Goal: Task Accomplishment & Management: Complete application form

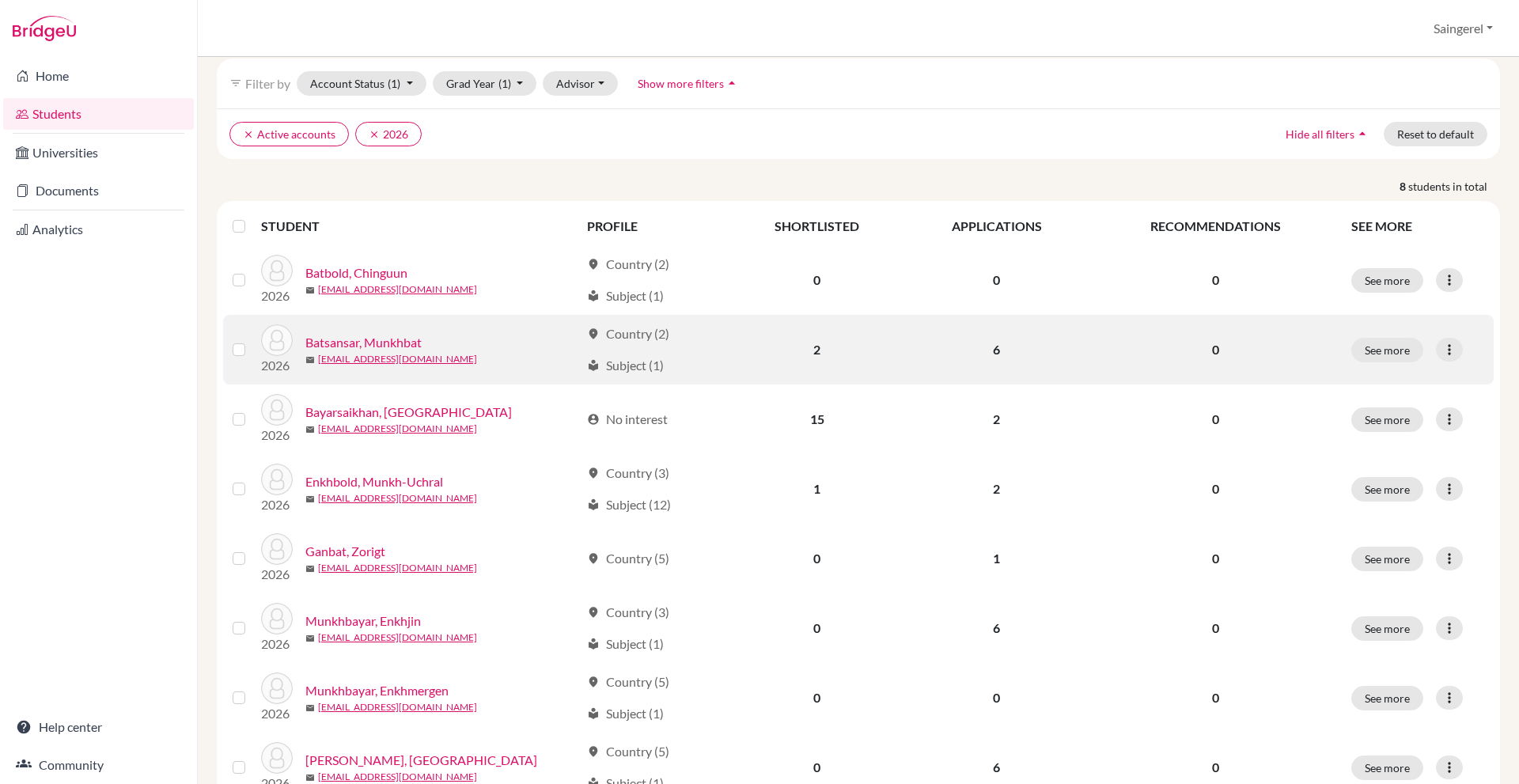
scroll to position [129, 0]
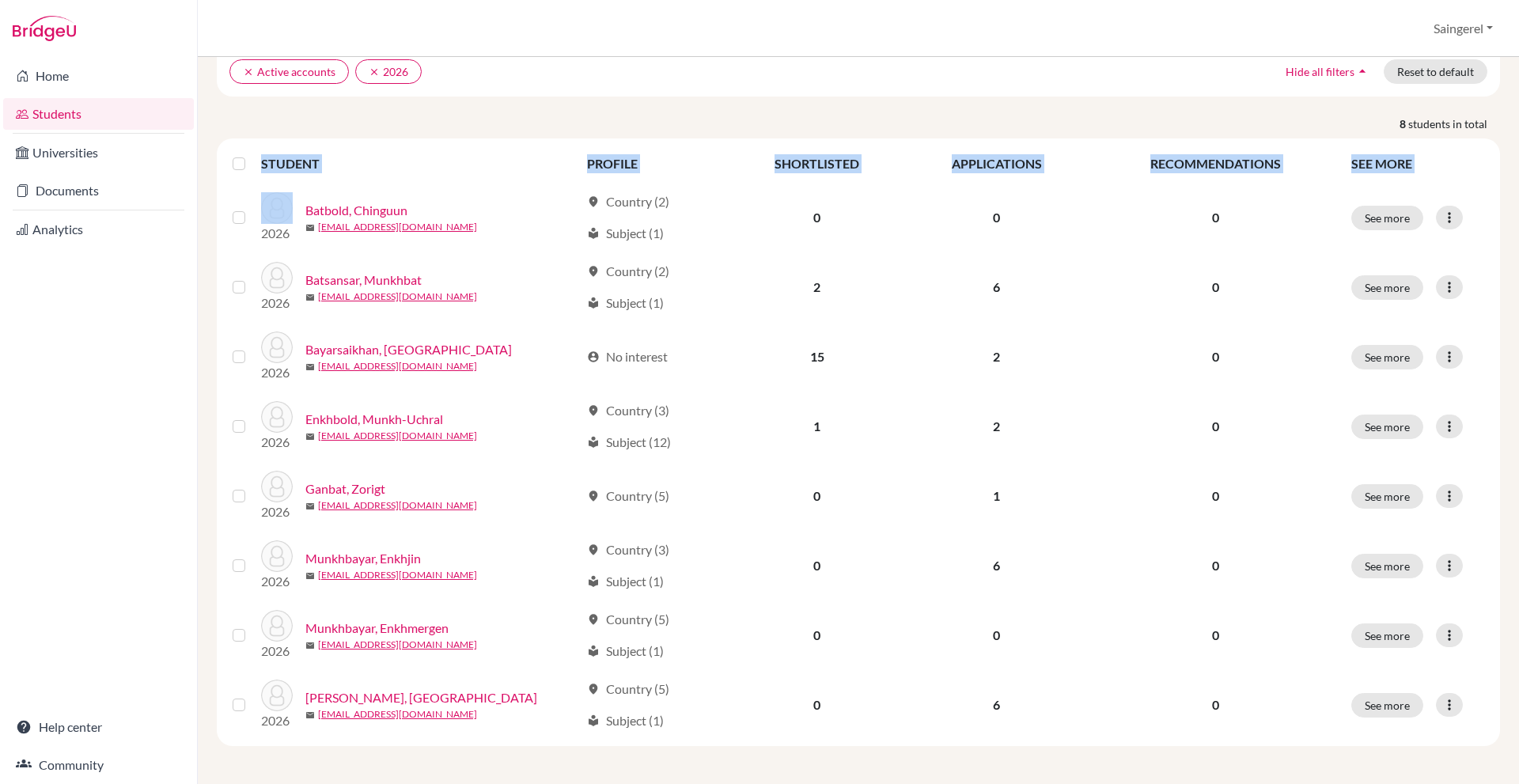
drag, startPoint x: 333, startPoint y: 226, endPoint x: 1500, endPoint y: 731, distance: 1271.6
click at [1500, 731] on div "Add student filter_list Filter by Account Status (1) Active accounts done Archi…" at bounding box center [858, 420] width 1321 height 727
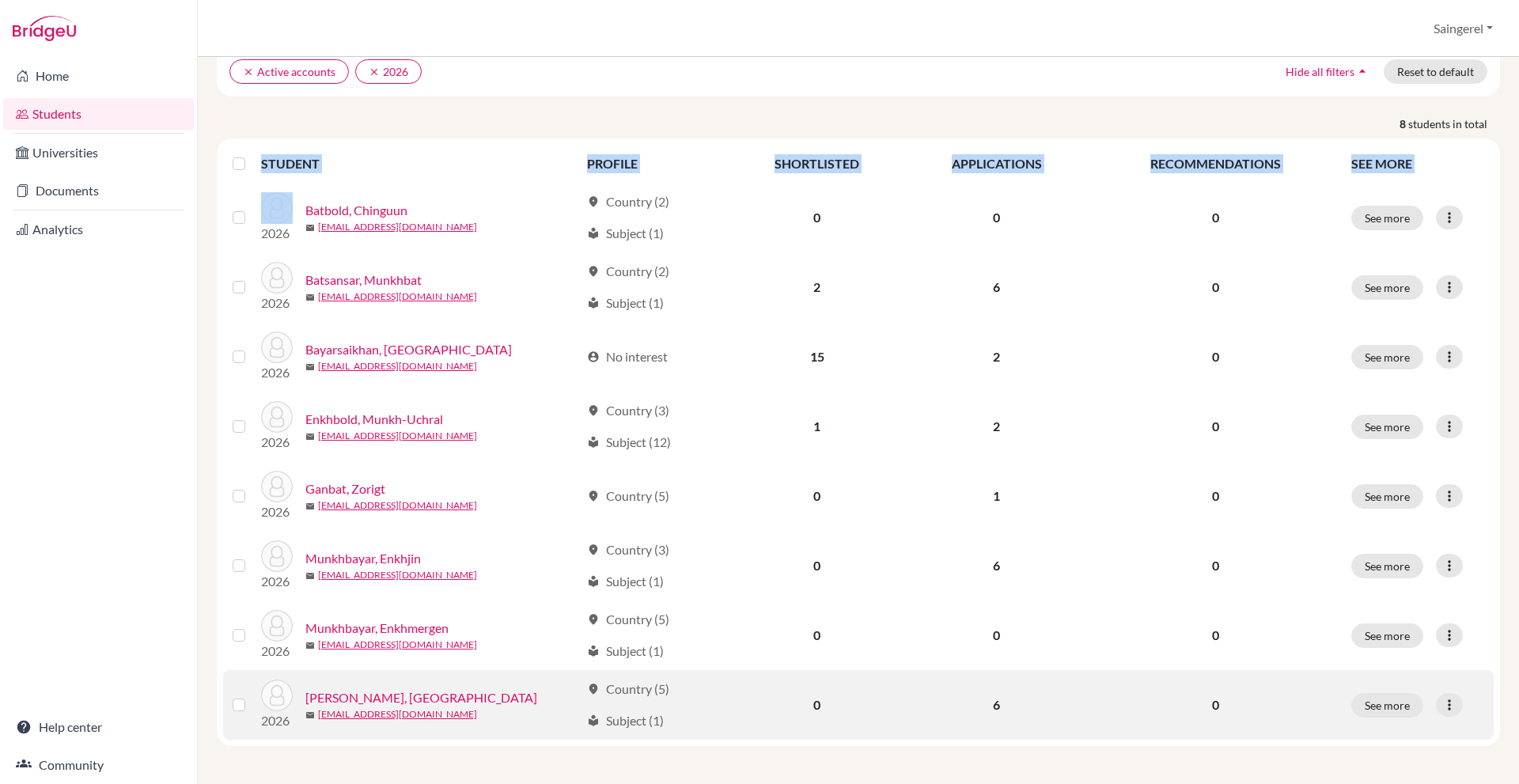
click at [1479, 695] on td "See more Edit student Send Message Reset Password" at bounding box center [1417, 705] width 152 height 70
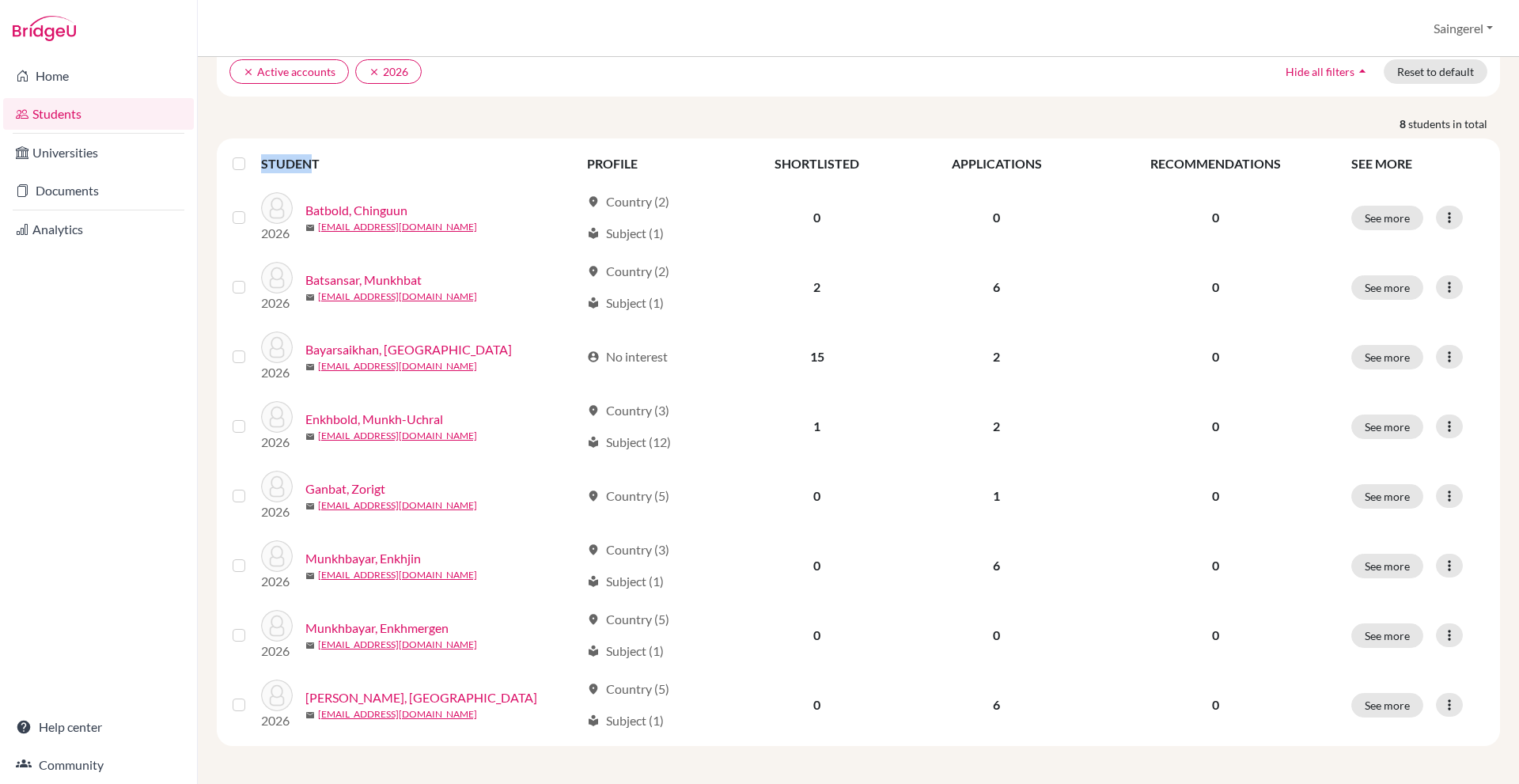
drag, startPoint x: 1472, startPoint y: 707, endPoint x: 303, endPoint y: 168, distance: 1287.3
click at [303, 168] on table "STUDENT PROFILE SHORTLISTED APPLICATIONS RECOMMENDATIONS SEE MORE 2026 Batbold,…" at bounding box center [858, 442] width 1271 height 595
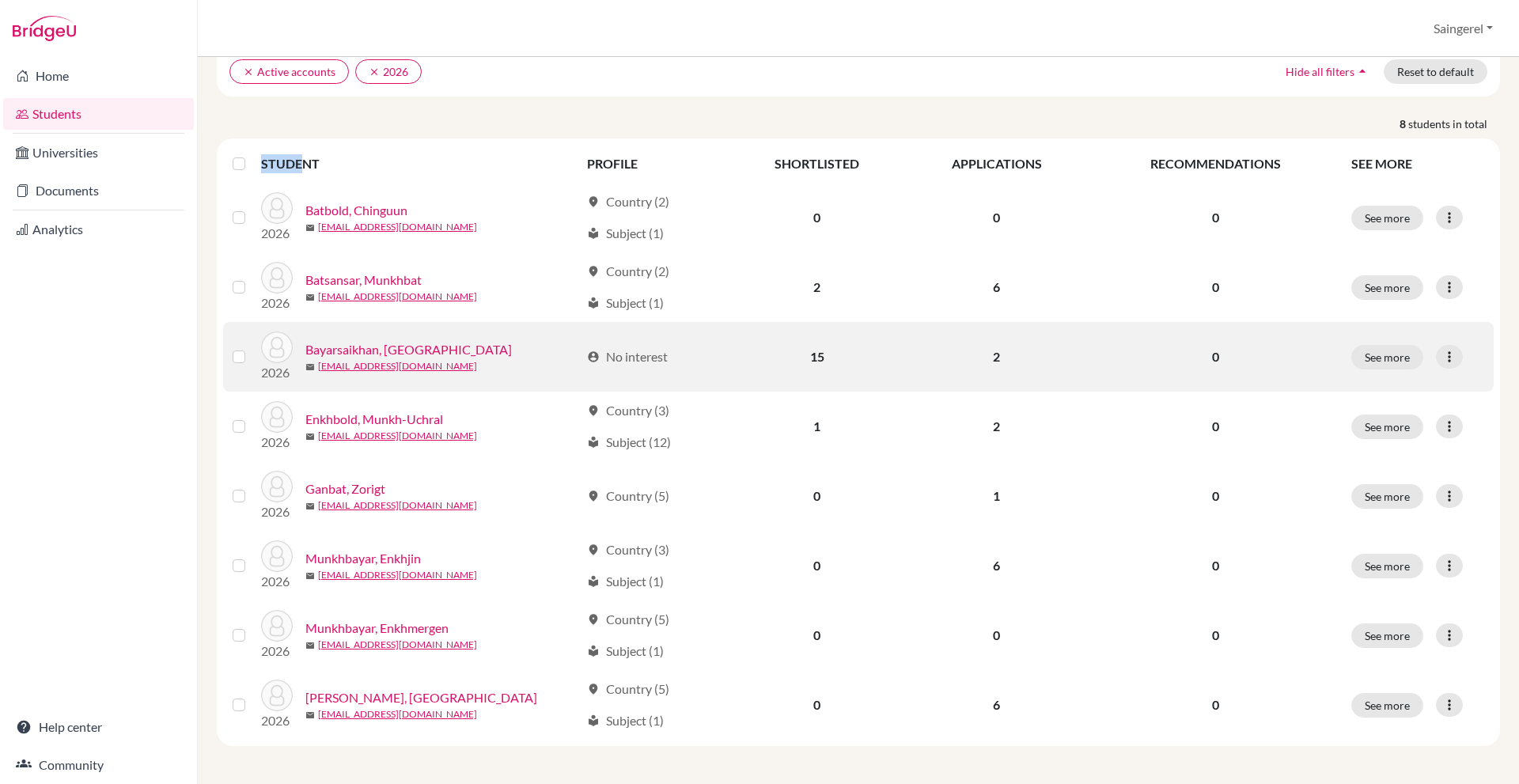
click at [1092, 326] on td "0" at bounding box center [1216, 357] width 253 height 70
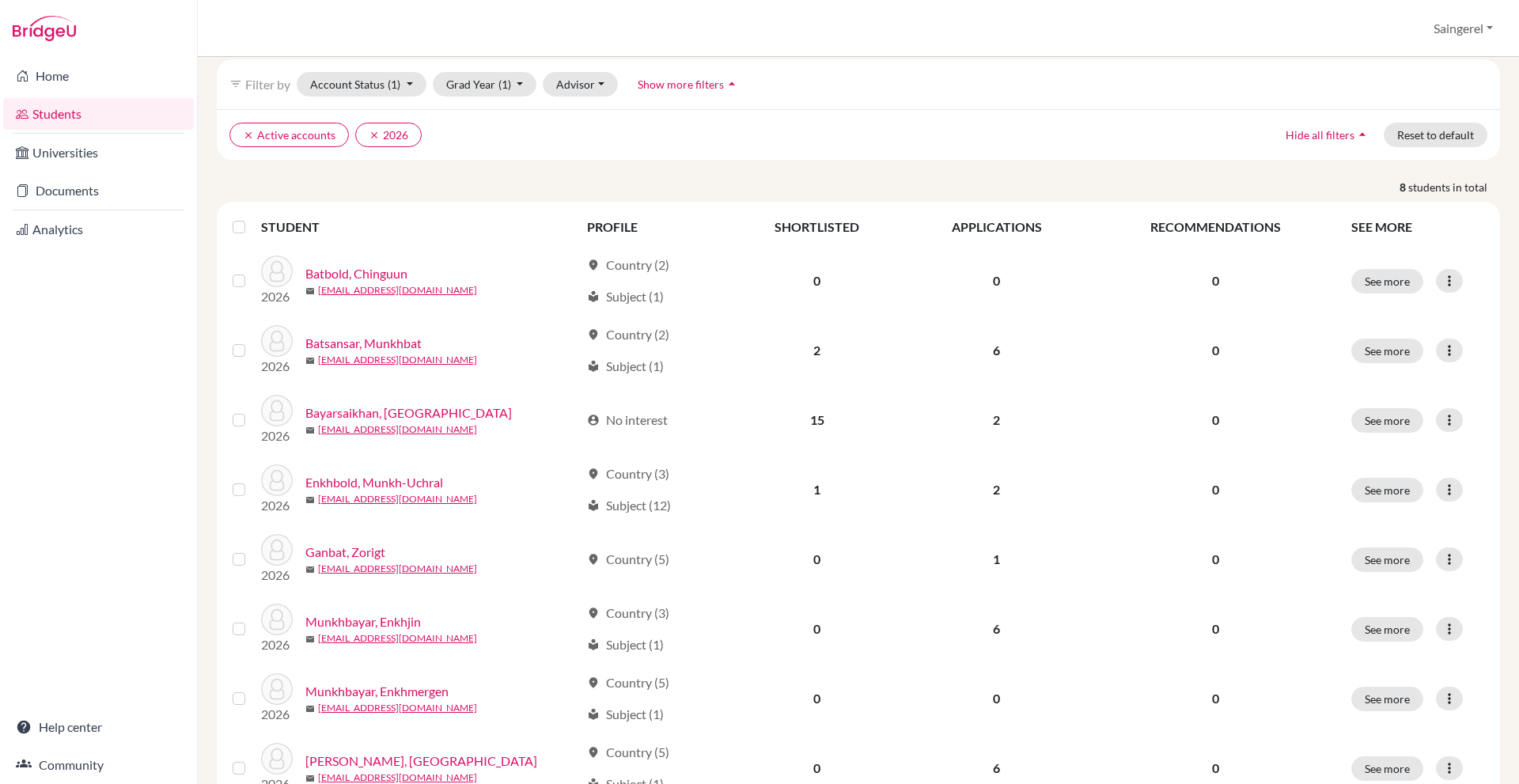
scroll to position [0, 0]
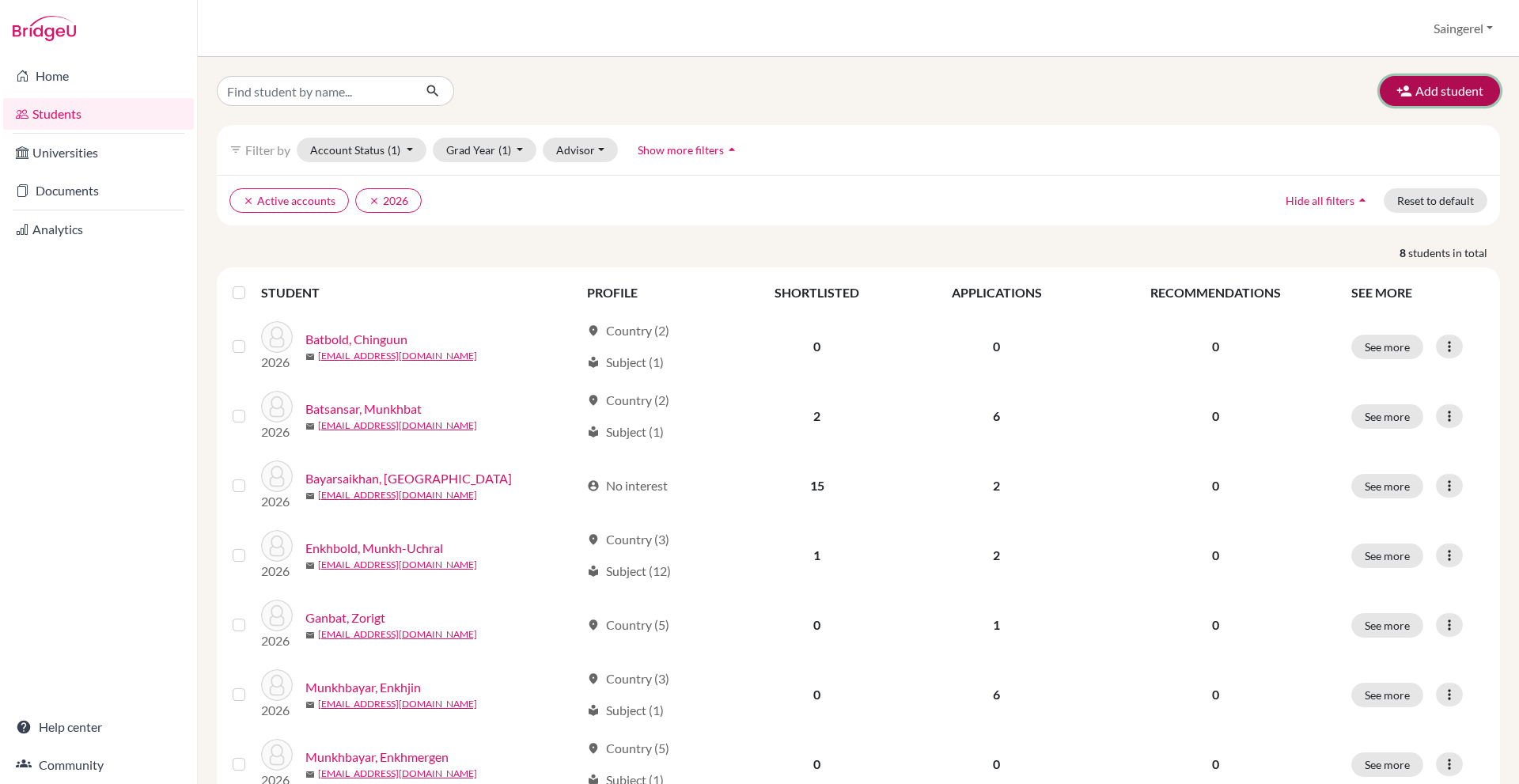
click at [1457, 93] on button "Add student" at bounding box center [1440, 91] width 120 height 30
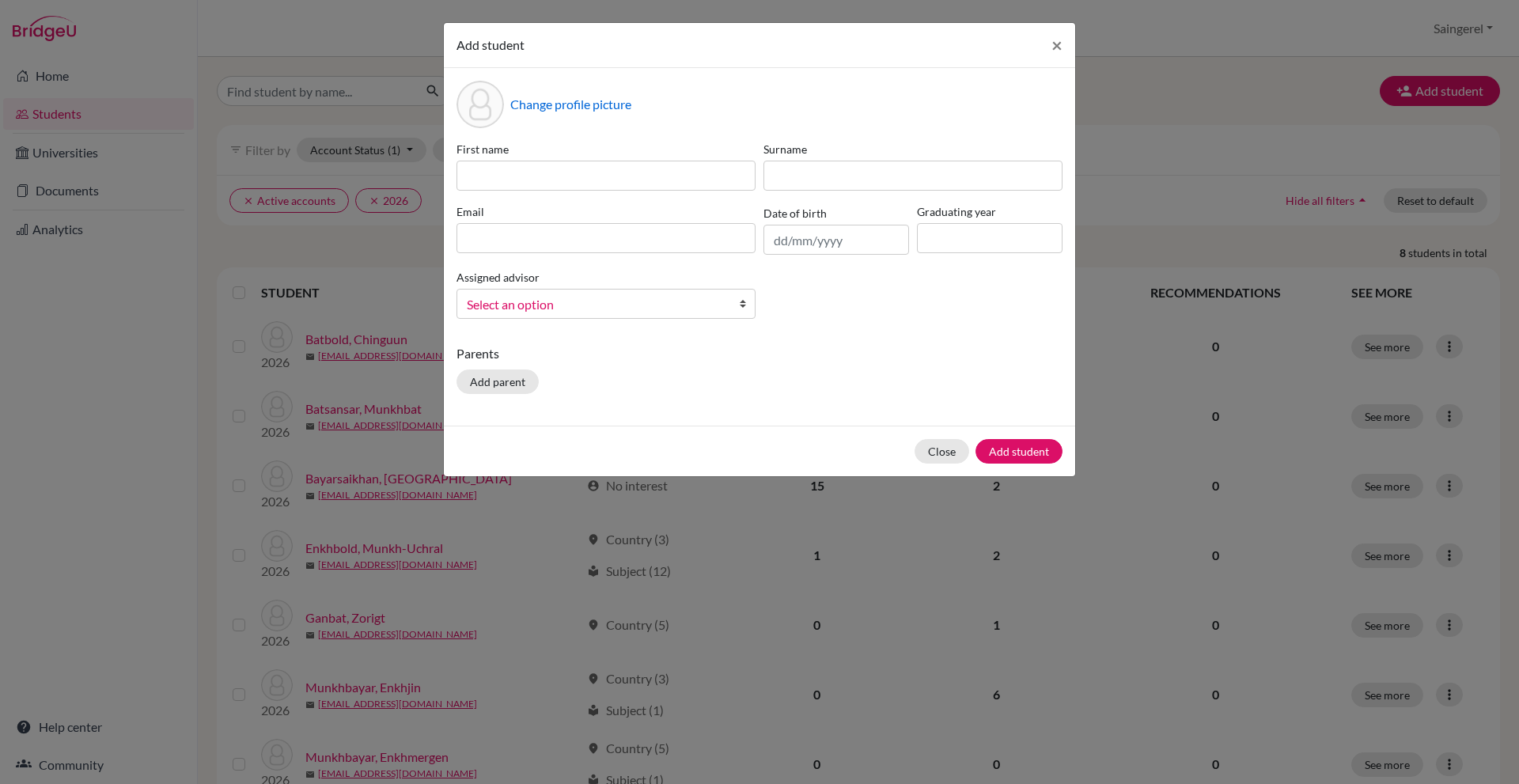
drag, startPoint x: 668, startPoint y: 143, endPoint x: 667, endPoint y: 159, distance: 16.0
click at [667, 155] on label "First name" at bounding box center [606, 149] width 299 height 17
click at [663, 168] on input at bounding box center [606, 175] width 299 height 30
type input "Purevdalai"
click at [871, 182] on input at bounding box center [913, 175] width 299 height 30
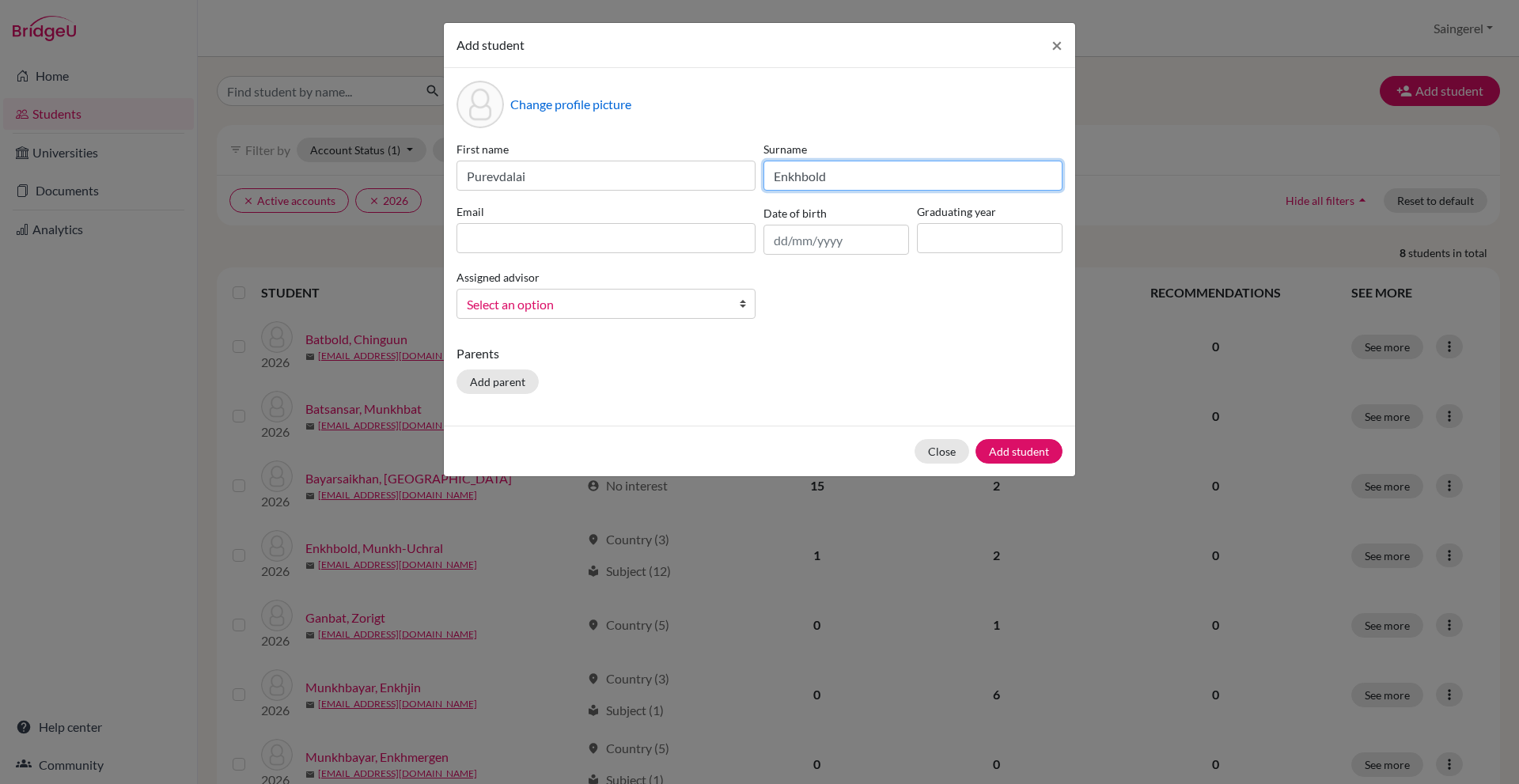
type input "Enkhbold"
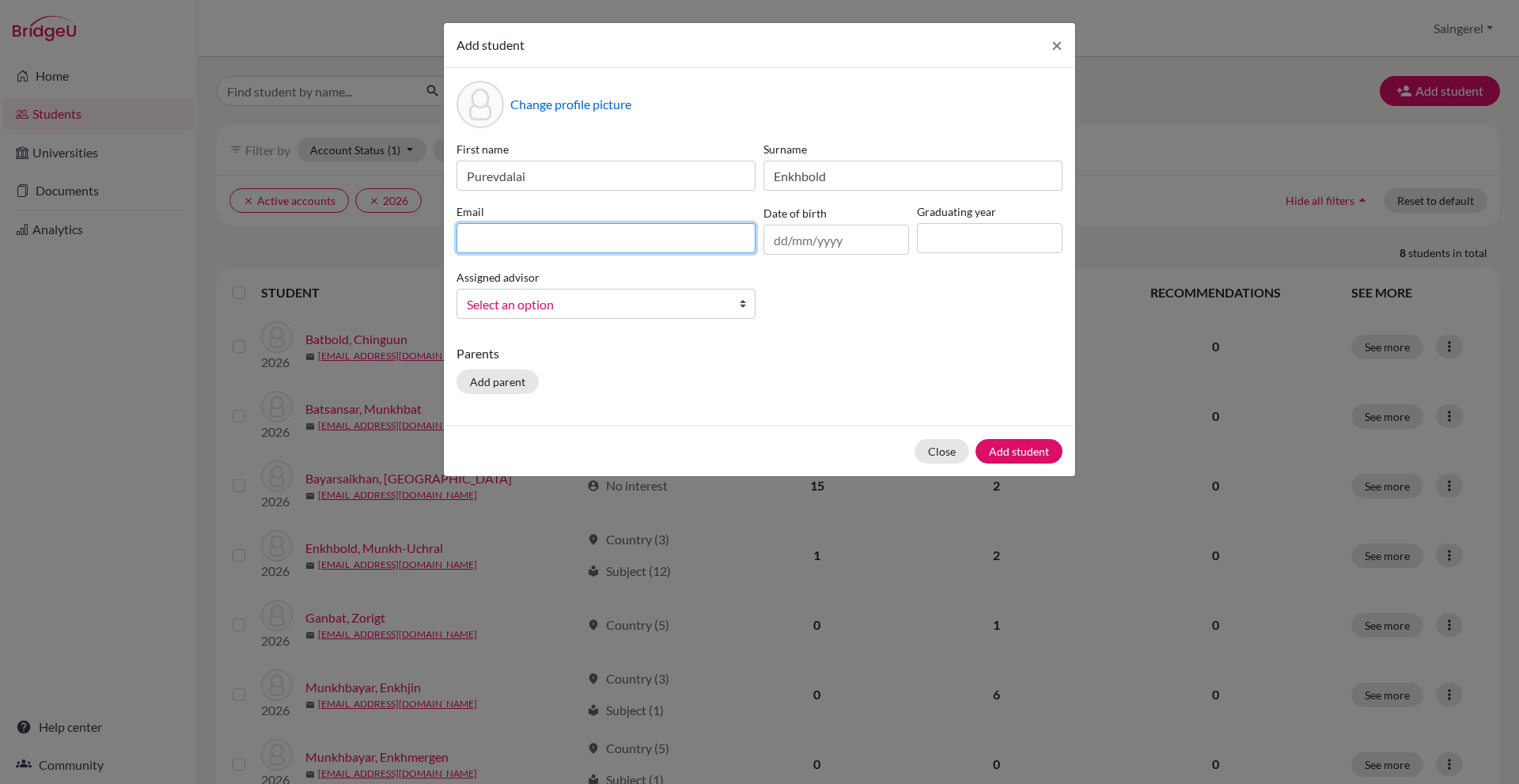
click at [667, 236] on input at bounding box center [606, 237] width 299 height 30
type input "[EMAIL_ADDRESS][DOMAIN_NAME]"
click at [821, 247] on input "text" at bounding box center [837, 239] width 146 height 30
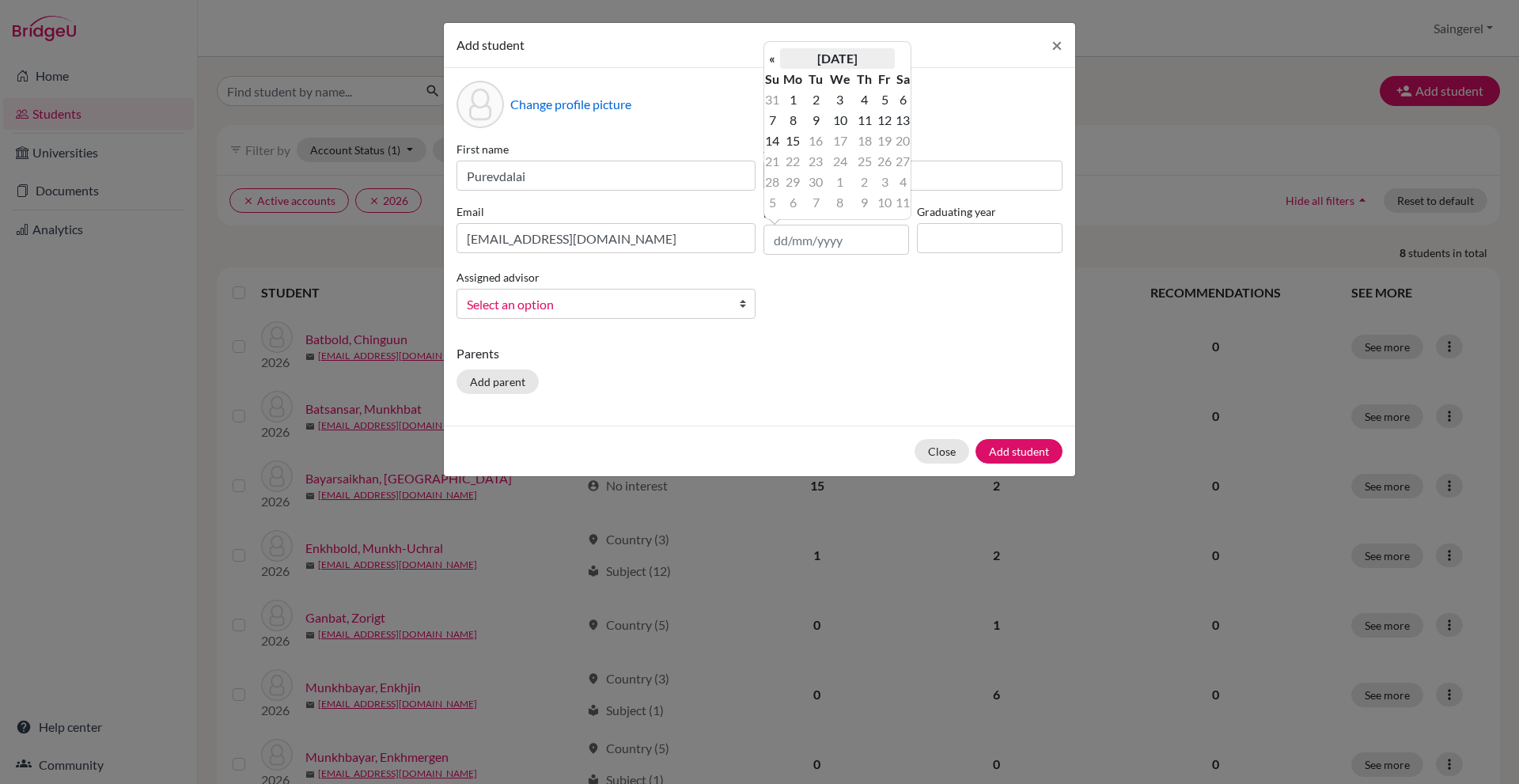
click at [809, 57] on th "[DATE]" at bounding box center [837, 58] width 114 height 20
click at [850, 67] on th "2025" at bounding box center [837, 64] width 114 height 20
click at [850, 67] on th "[DATE]-[DATE]" at bounding box center [837, 64] width 114 height 20
click at [839, 98] on span "2010" at bounding box center [854, 98] width 33 height 42
click at [776, 63] on th "«" at bounding box center [772, 64] width 16 height 20
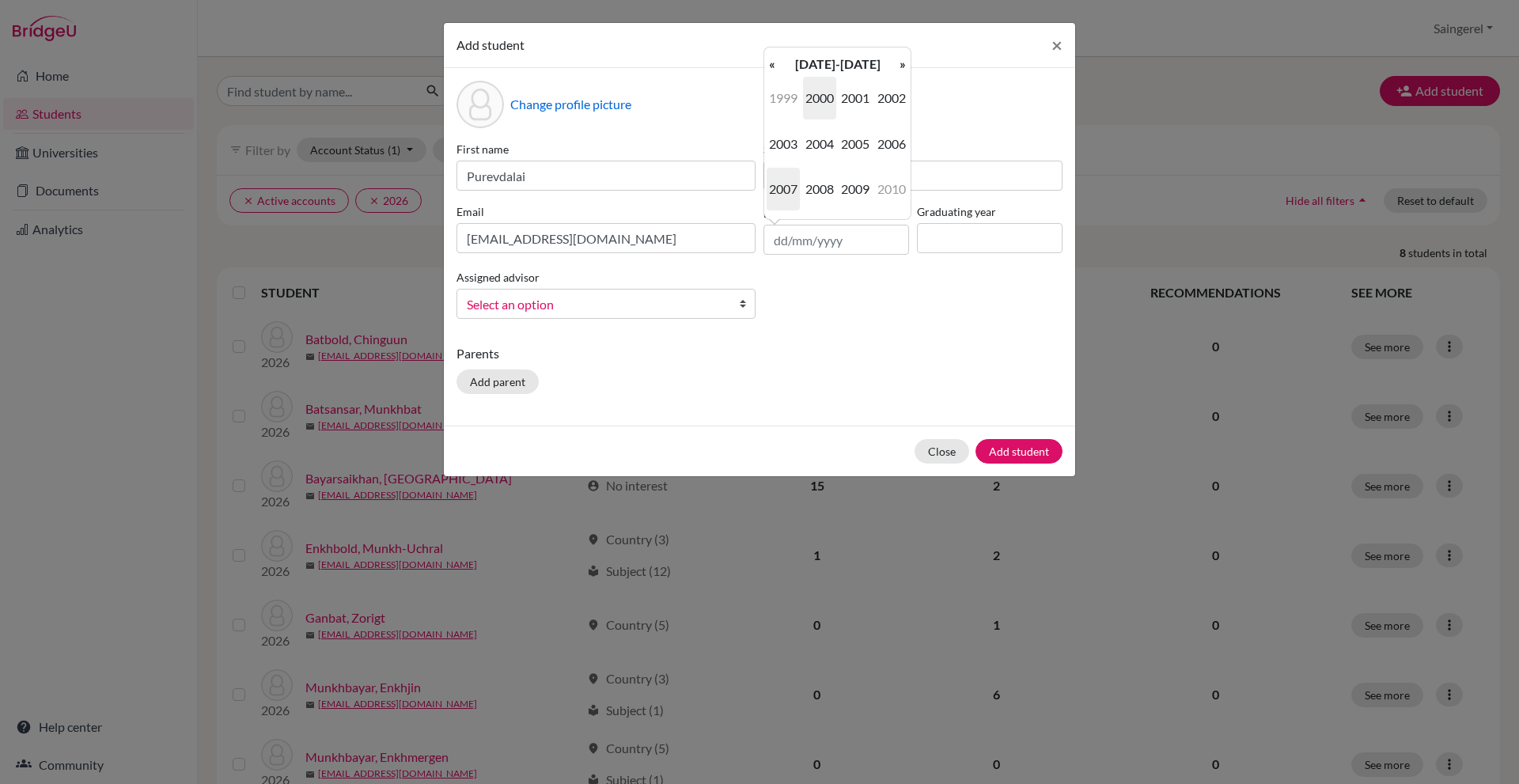
click at [798, 195] on span "2007" at bounding box center [782, 189] width 33 height 42
click at [904, 58] on th "»" at bounding box center [903, 64] width 16 height 20
click at [823, 101] on span "Feb" at bounding box center [819, 98] width 33 height 42
click at [863, 137] on td "14" at bounding box center [864, 141] width 20 height 20
type input "[DATE]"
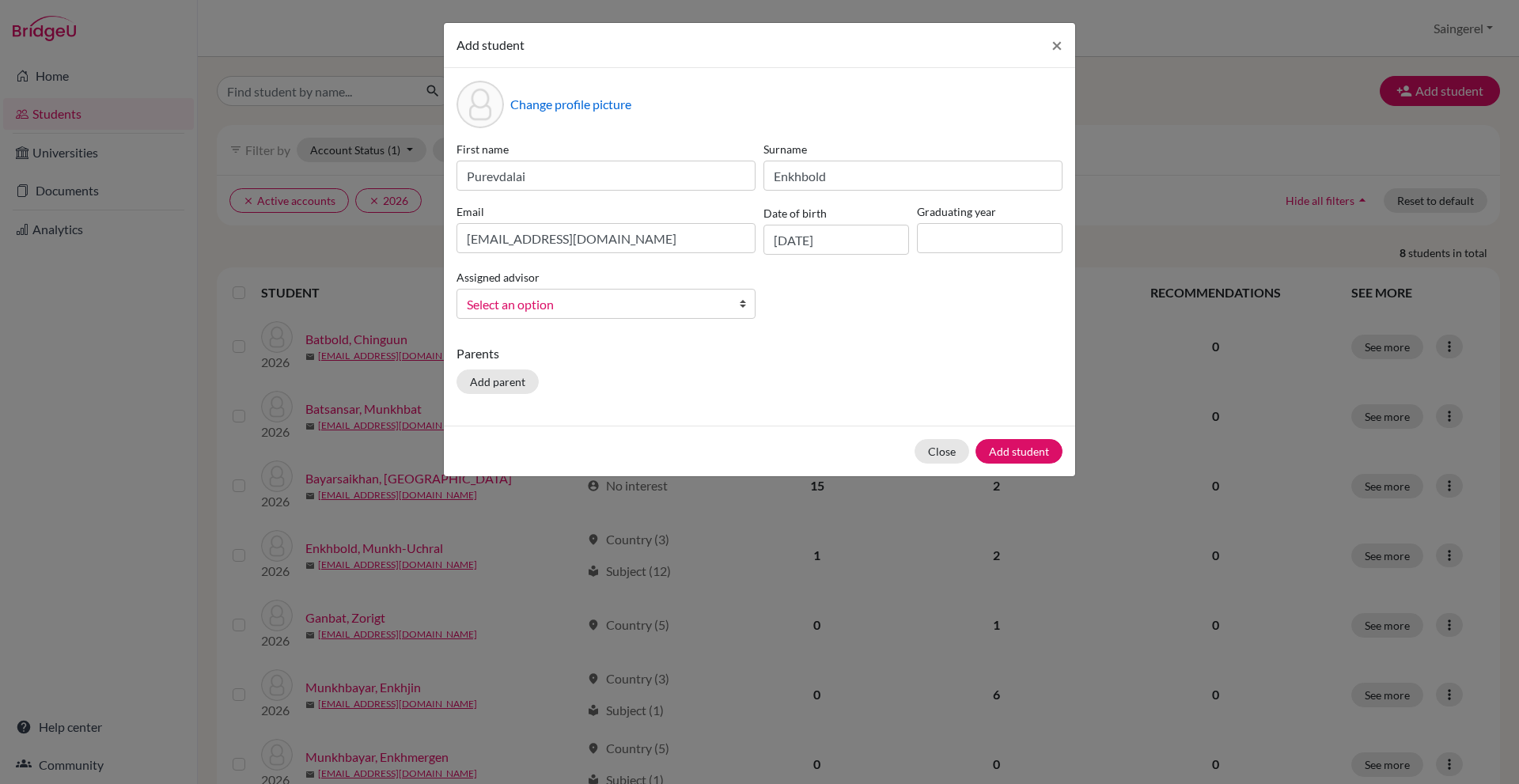
click at [945, 220] on label "Graduating year" at bounding box center [990, 212] width 146 height 17
click at [942, 226] on input at bounding box center [990, 237] width 146 height 30
type input "2026"
click at [695, 310] on span "Select an option" at bounding box center [596, 304] width 258 height 20
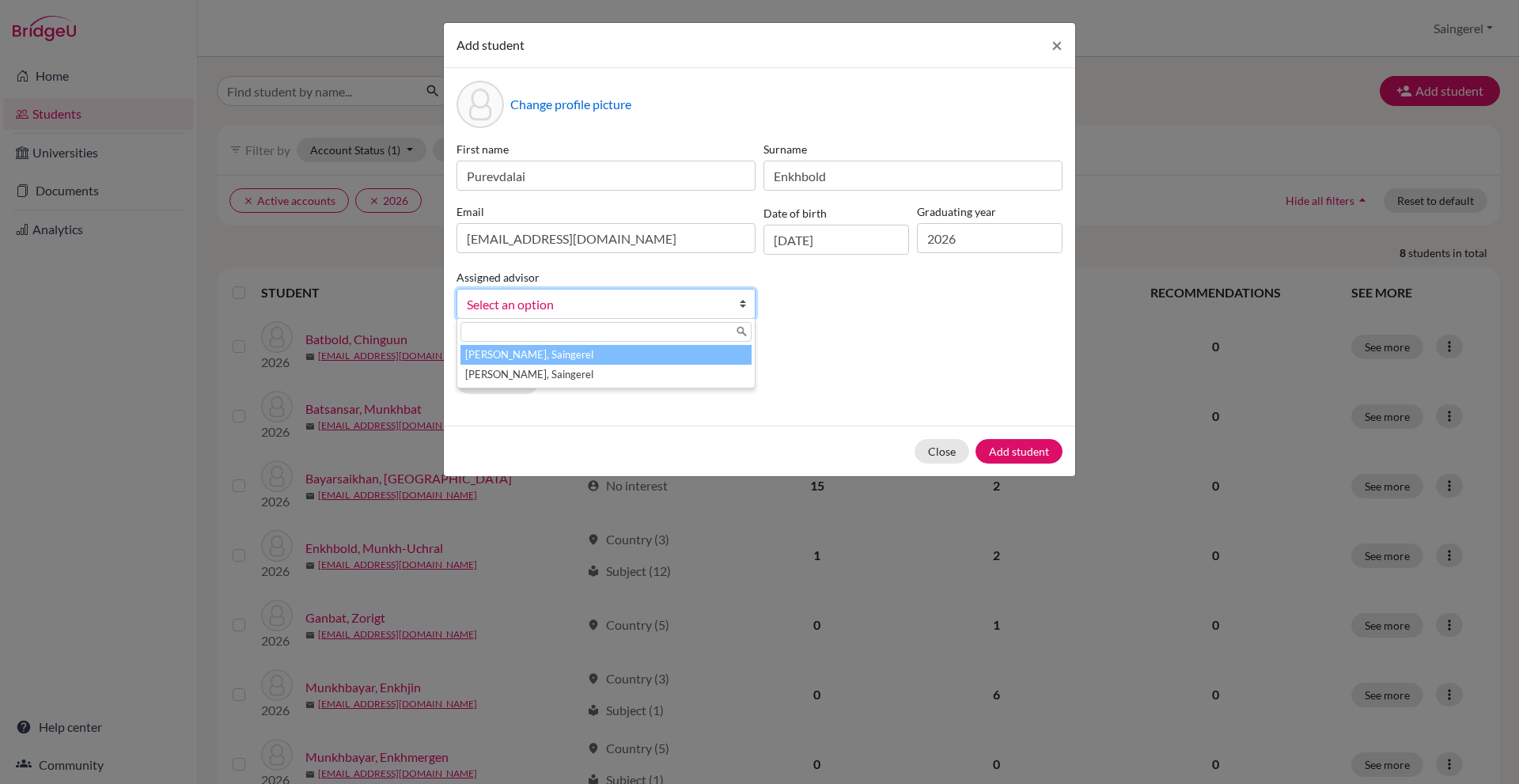
click at [645, 353] on li "[PERSON_NAME], Saingerel" at bounding box center [605, 354] width 291 height 19
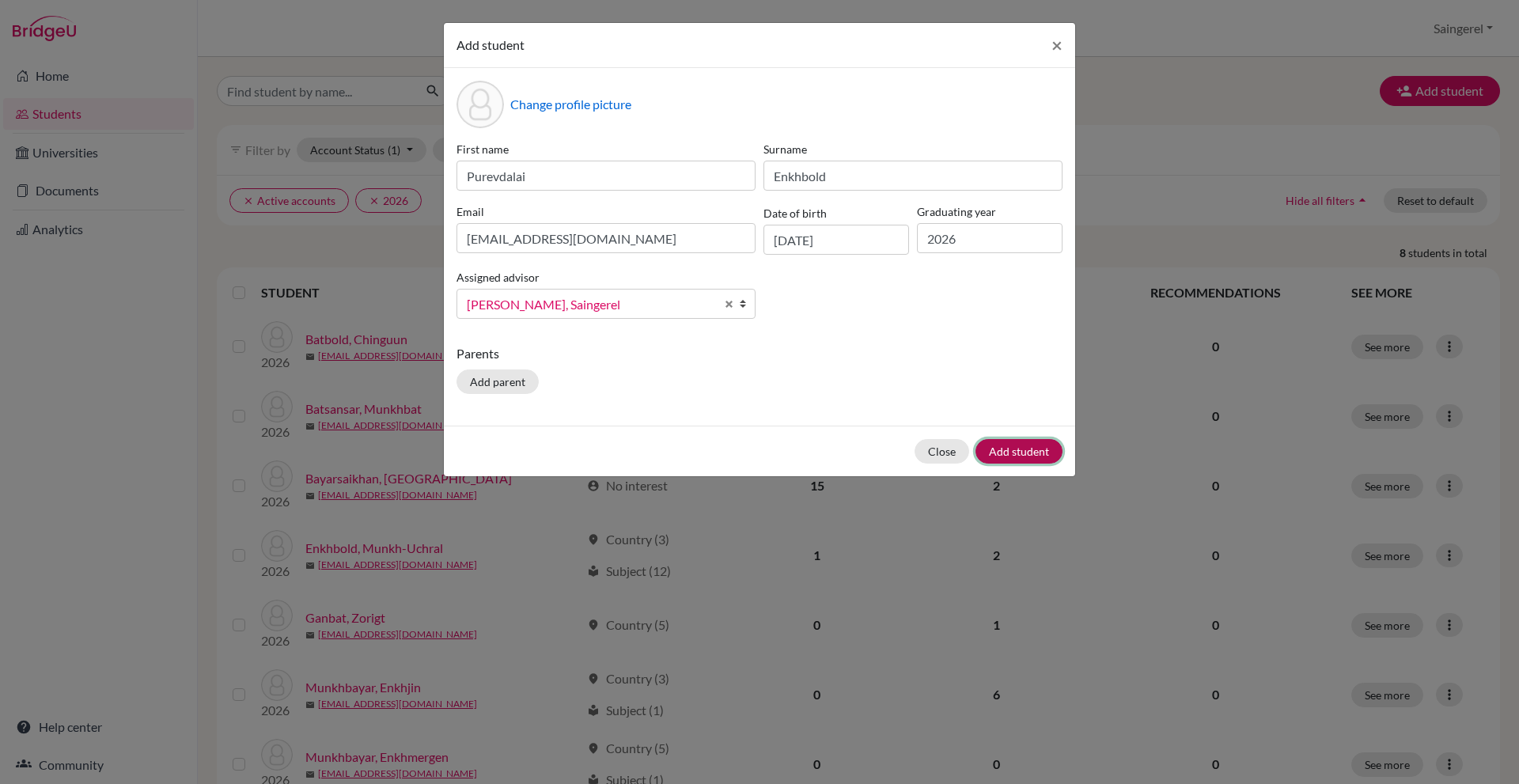
click at [1046, 445] on button "Add student" at bounding box center [1019, 451] width 87 height 25
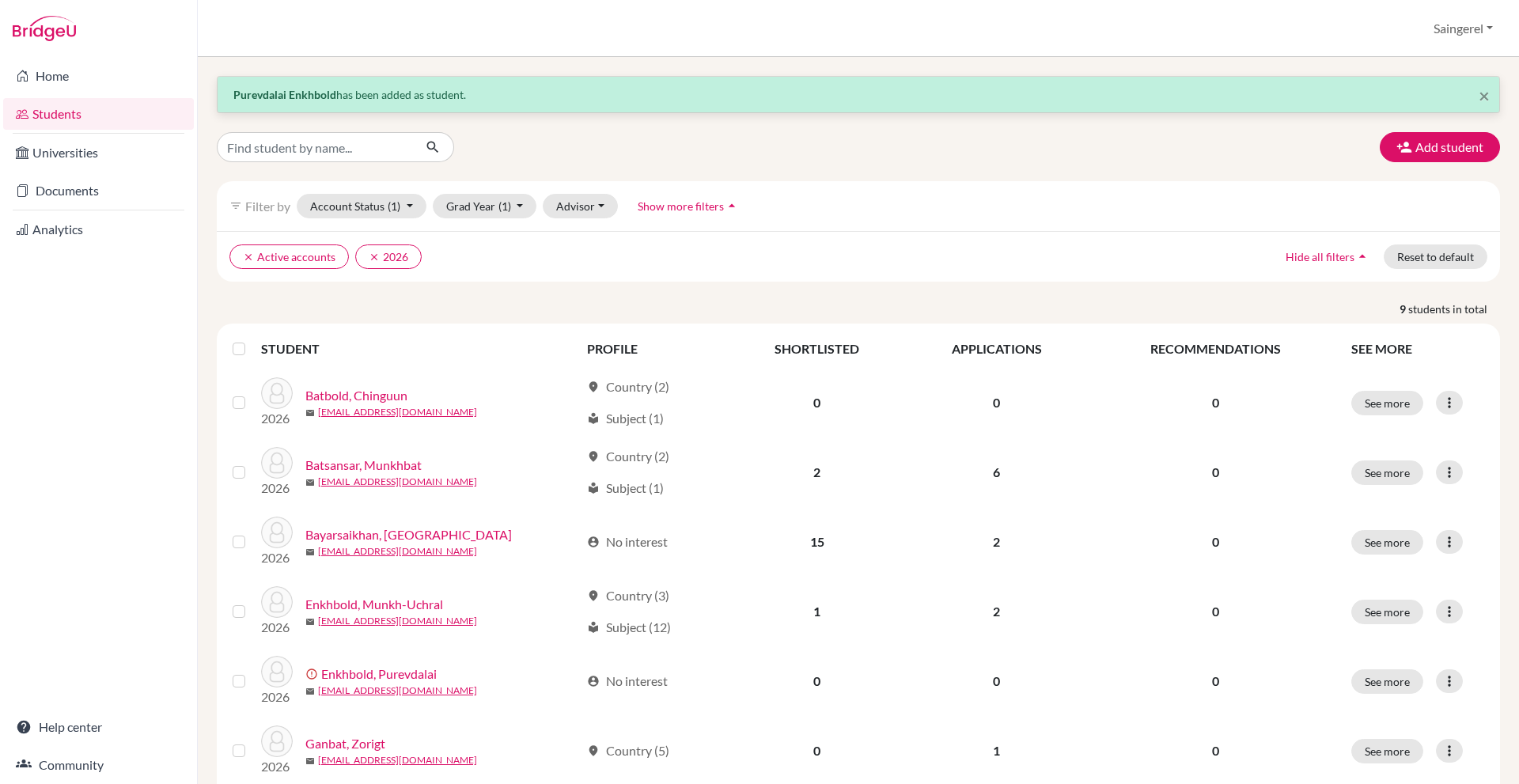
click at [1447, 122] on div "× [PERSON_NAME] has been added as student. Add student filter_list Filter by Ac…" at bounding box center [859, 538] width 1283 height 925
click at [1447, 150] on button "Add student" at bounding box center [1440, 147] width 120 height 30
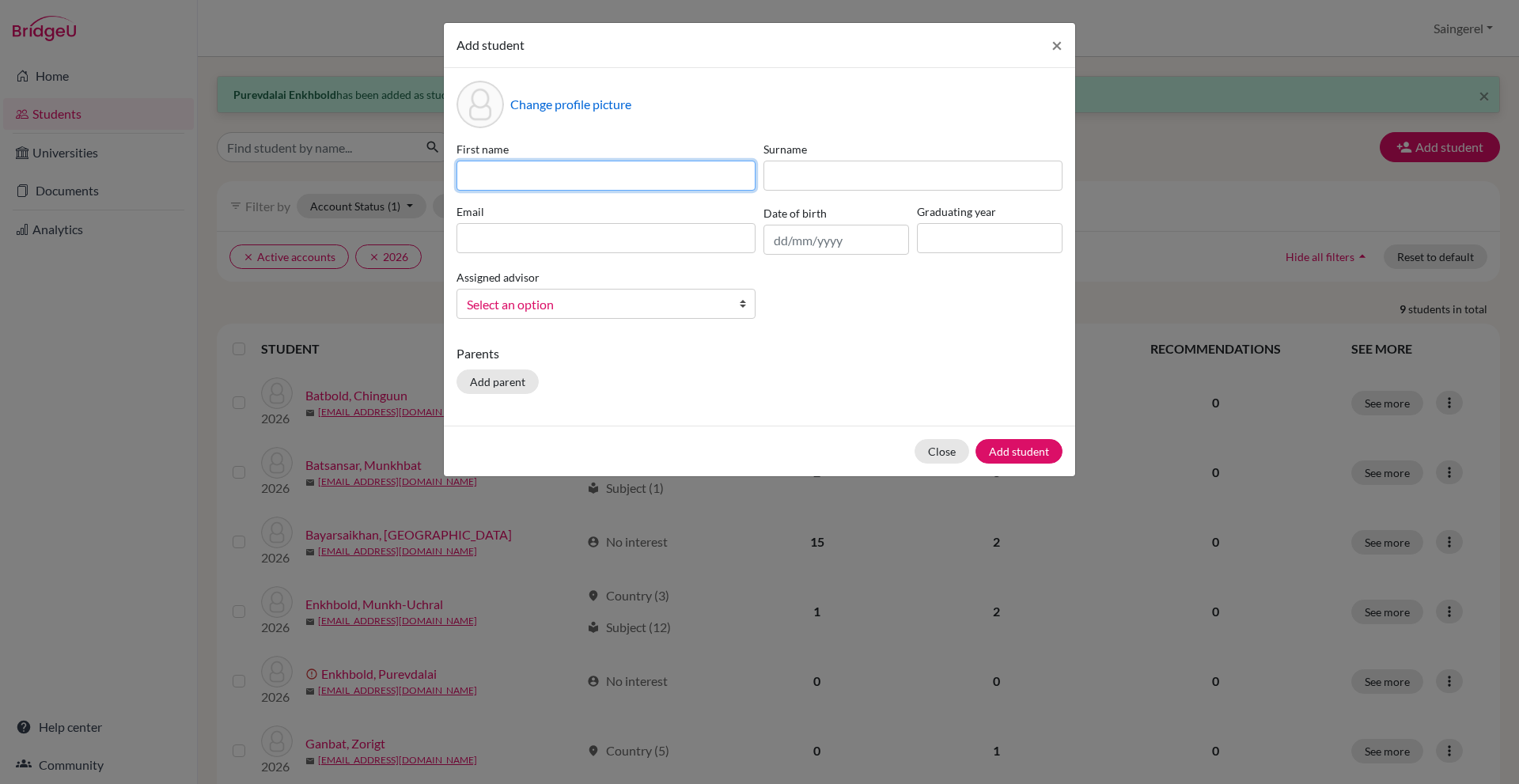
click at [698, 178] on input at bounding box center [606, 175] width 299 height 30
type input "Ayushtseren"
click at [878, 142] on label "Surname" at bounding box center [913, 149] width 299 height 17
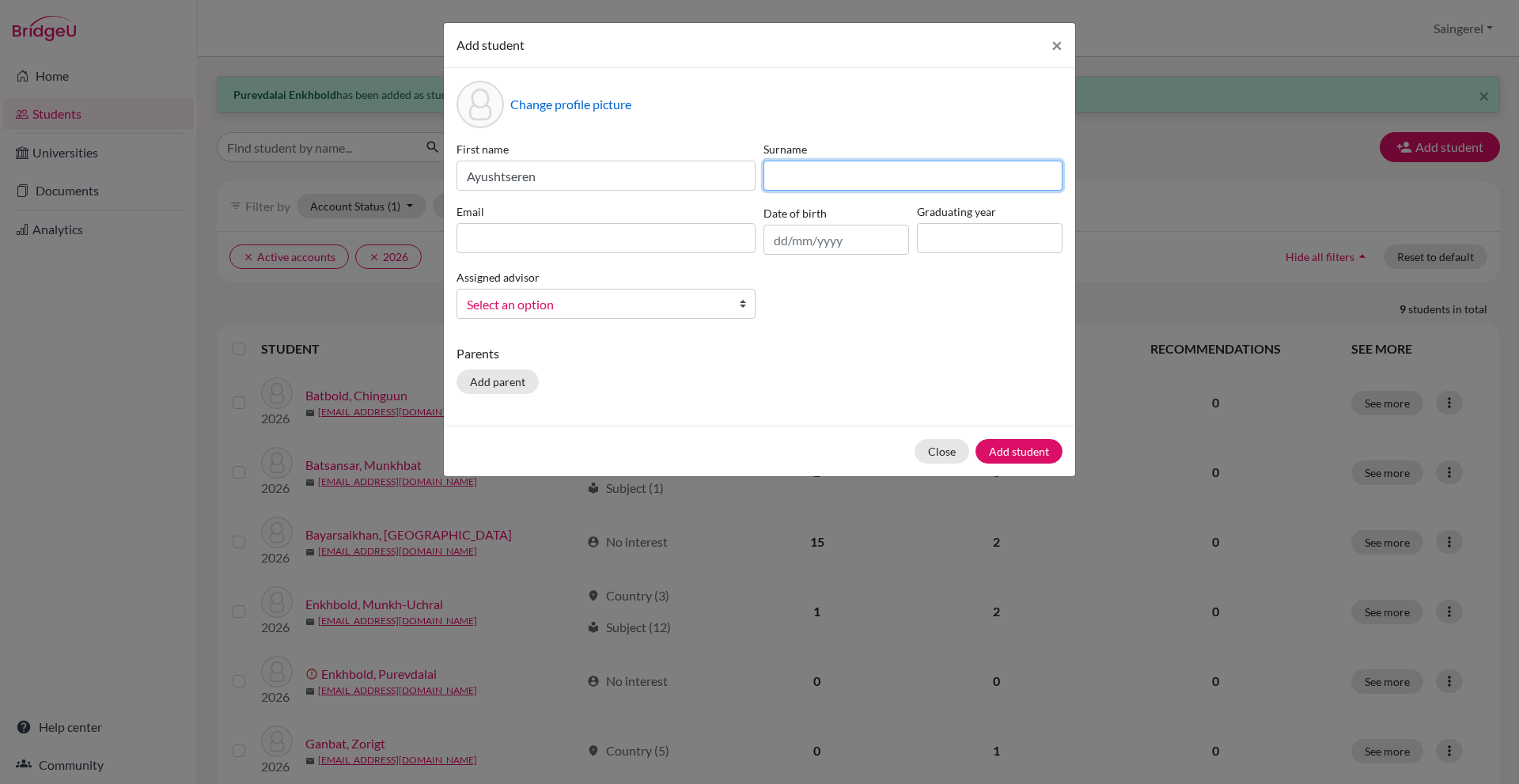
click at [908, 186] on input at bounding box center [913, 175] width 299 height 30
type input "Khadkhuu"
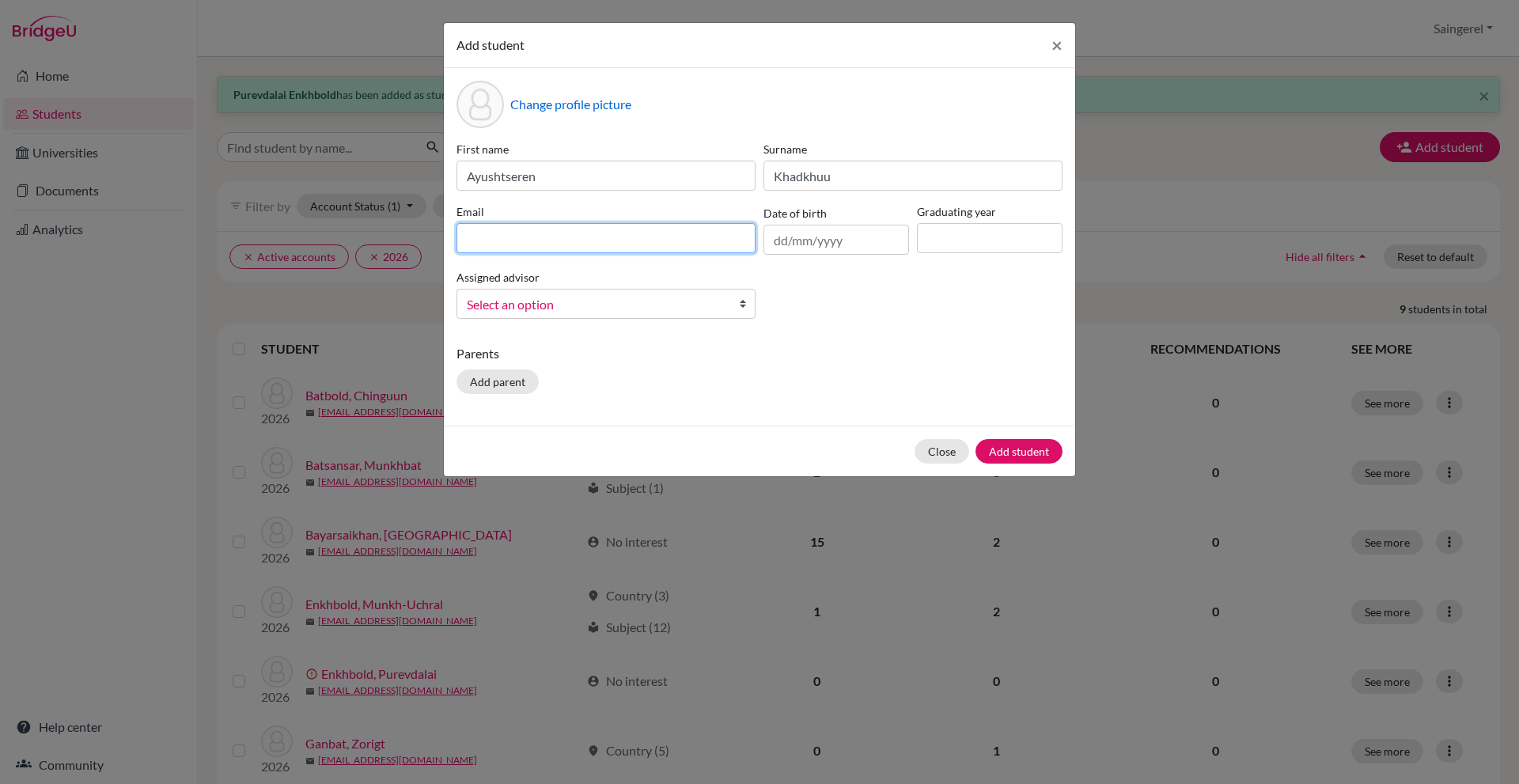
click at [635, 230] on input at bounding box center [606, 237] width 299 height 30
type input "[EMAIL_ADDRESS][DOMAIN_NAME]"
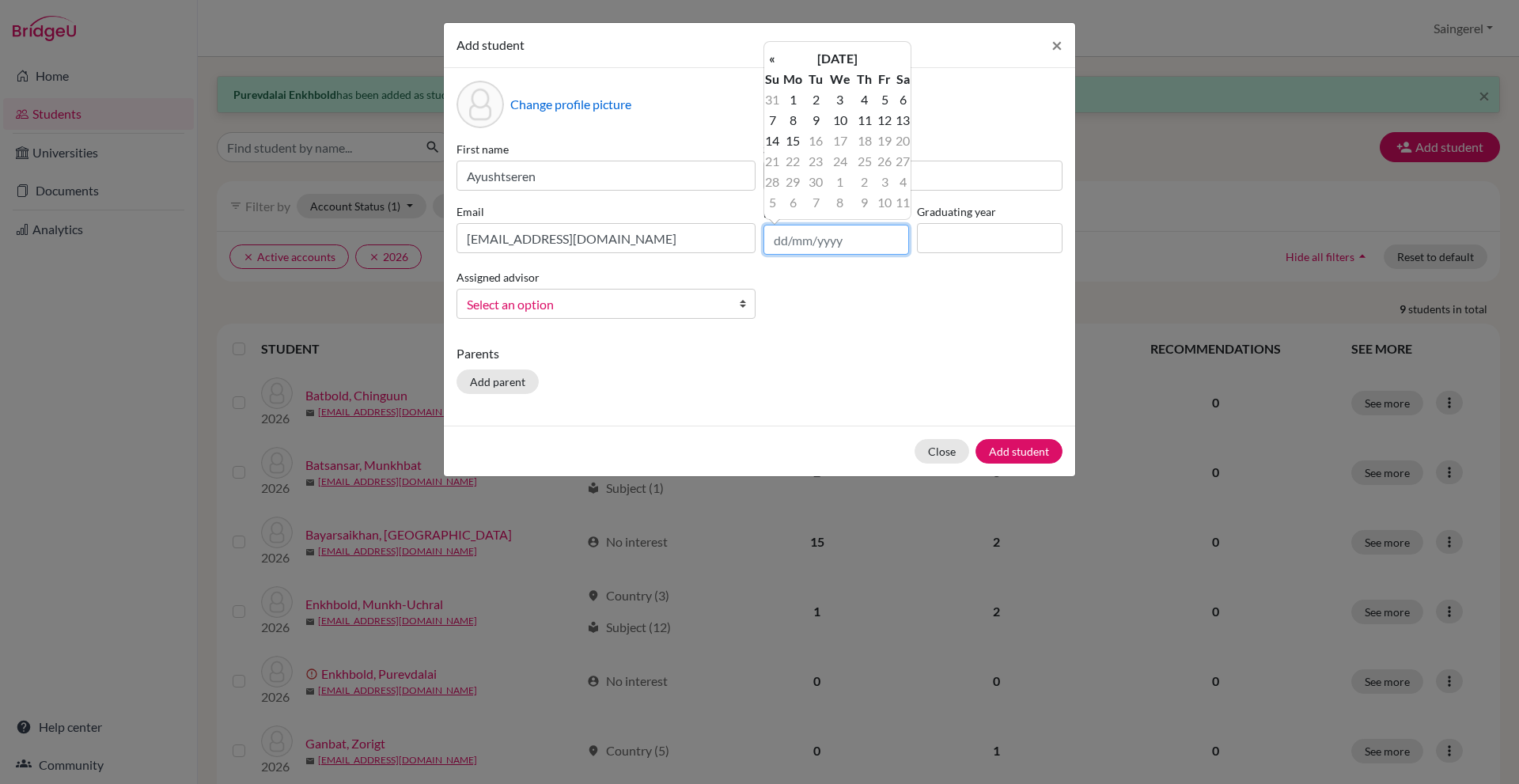
click at [785, 243] on input "text" at bounding box center [837, 239] width 146 height 30
click at [835, 53] on th "[DATE]" at bounding box center [837, 58] width 114 height 20
click at [835, 53] on div "« [DATE] » Su Mo Tu We Th Fr Sa 31 1 2 3 4 5 6 7 8 9 10 11 12 13 14 15 16 17 18…" at bounding box center [837, 133] width 148 height 173
click at [824, 61] on th "2025" at bounding box center [837, 64] width 114 height 20
click at [834, 61] on th "[DATE]-[DATE]" at bounding box center [837, 64] width 114 height 20
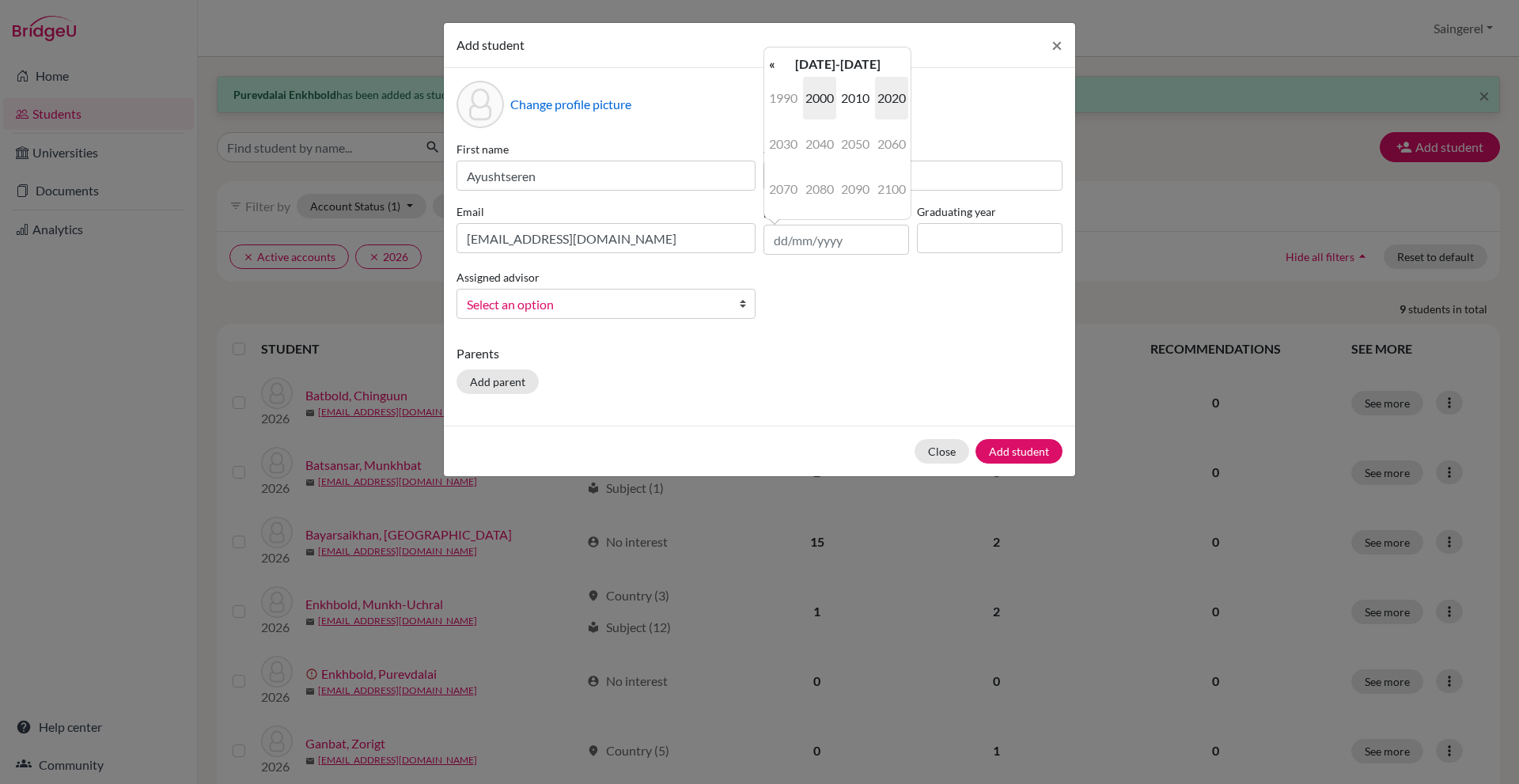
click at [822, 95] on span "2000" at bounding box center [819, 98] width 33 height 42
click at [812, 190] on span "2008" at bounding box center [819, 189] width 33 height 42
click at [845, 195] on span "Nov" at bounding box center [854, 189] width 33 height 42
drag, startPoint x: 798, startPoint y: 120, endPoint x: 865, endPoint y: 148, distance: 72.6
click at [797, 120] on td "3" at bounding box center [793, 120] width 26 height 20
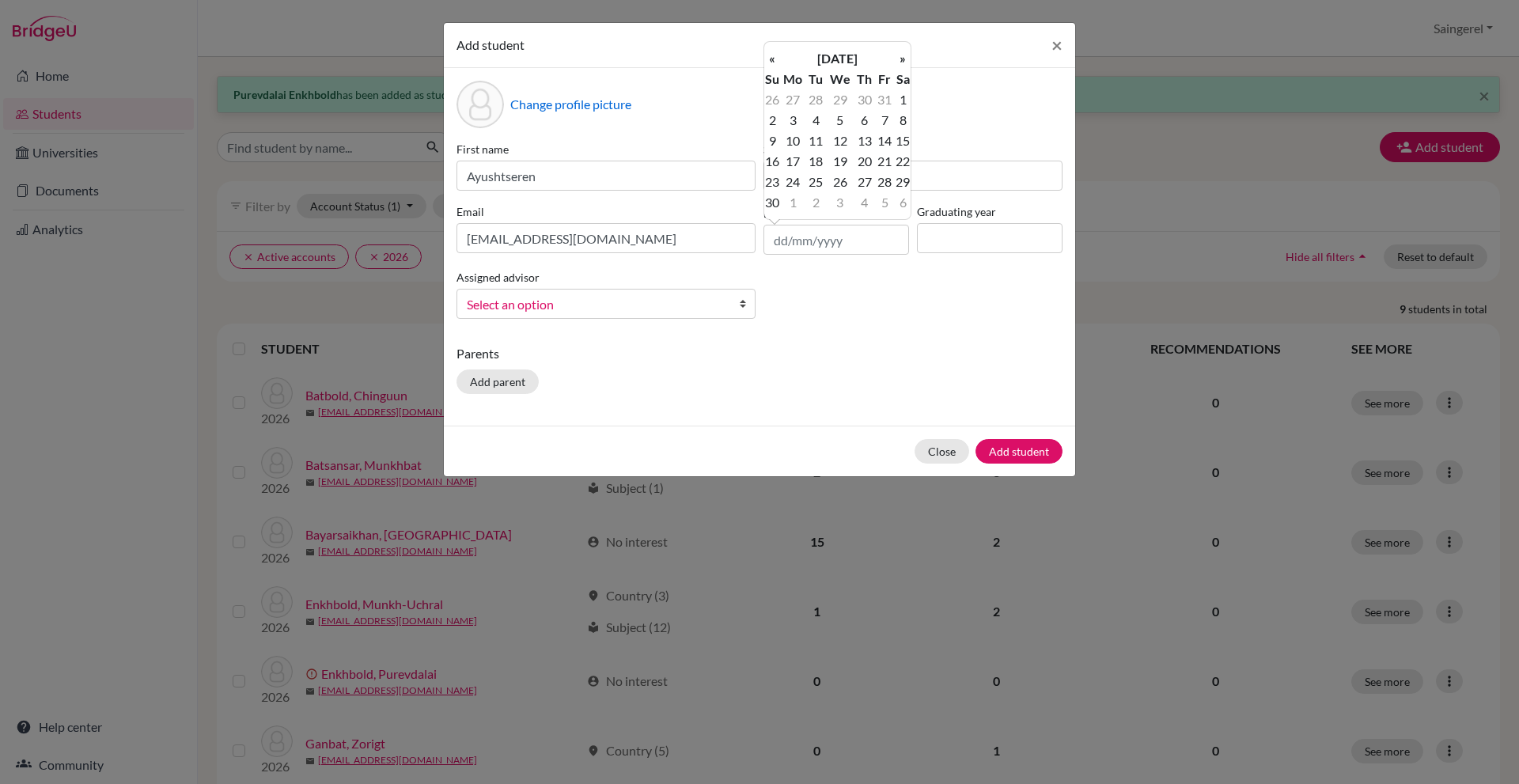
type input "[DATE]"
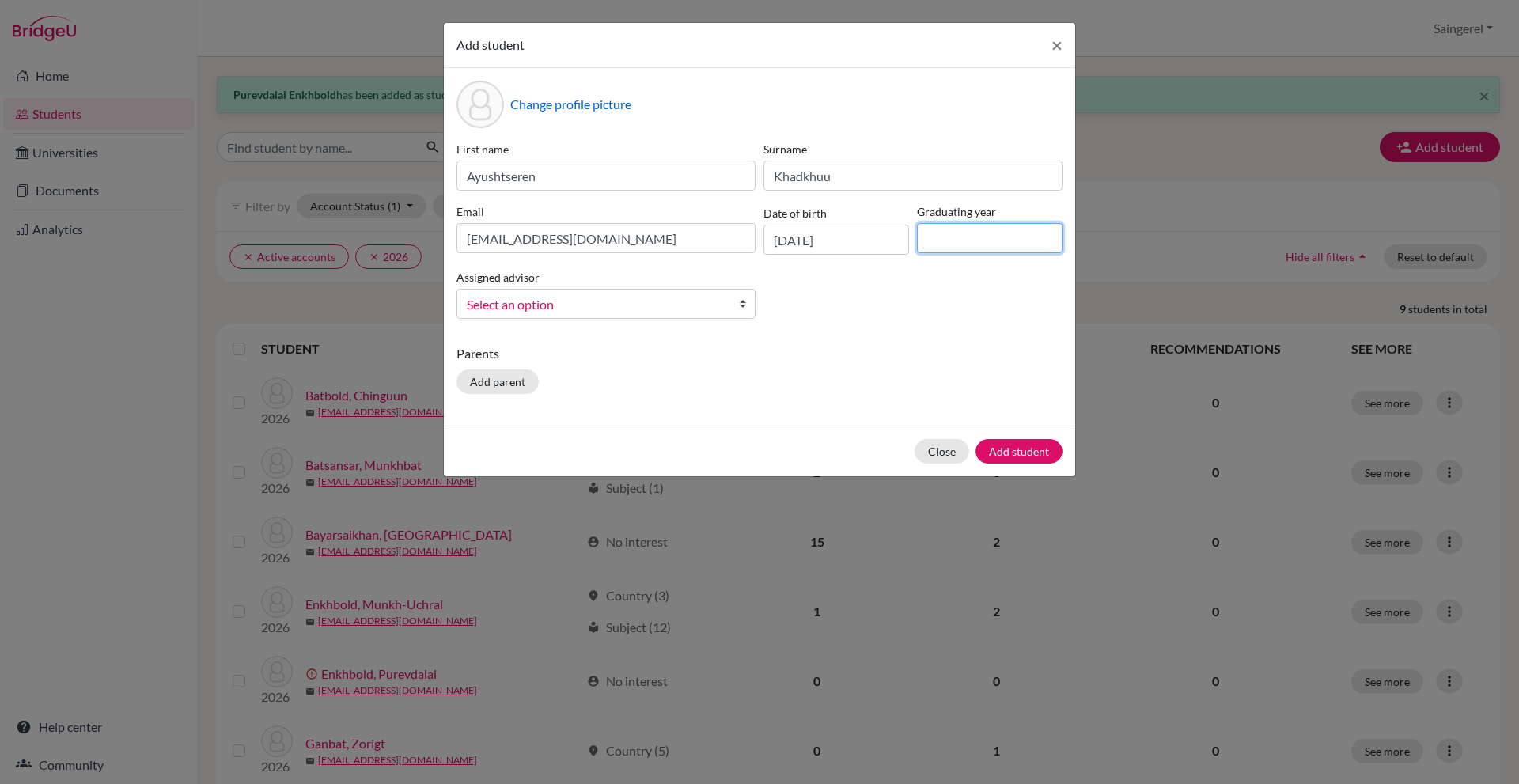
click at [955, 233] on input at bounding box center [990, 237] width 146 height 30
type input "2026"
click at [654, 320] on div "First name [PERSON_NAME] [PERSON_NAME] Email [EMAIL_ADDRESS][DOMAIN_NAME] Date …" at bounding box center [760, 236] width 614 height 191
click at [645, 296] on span "Select an option" at bounding box center [596, 304] width 258 height 20
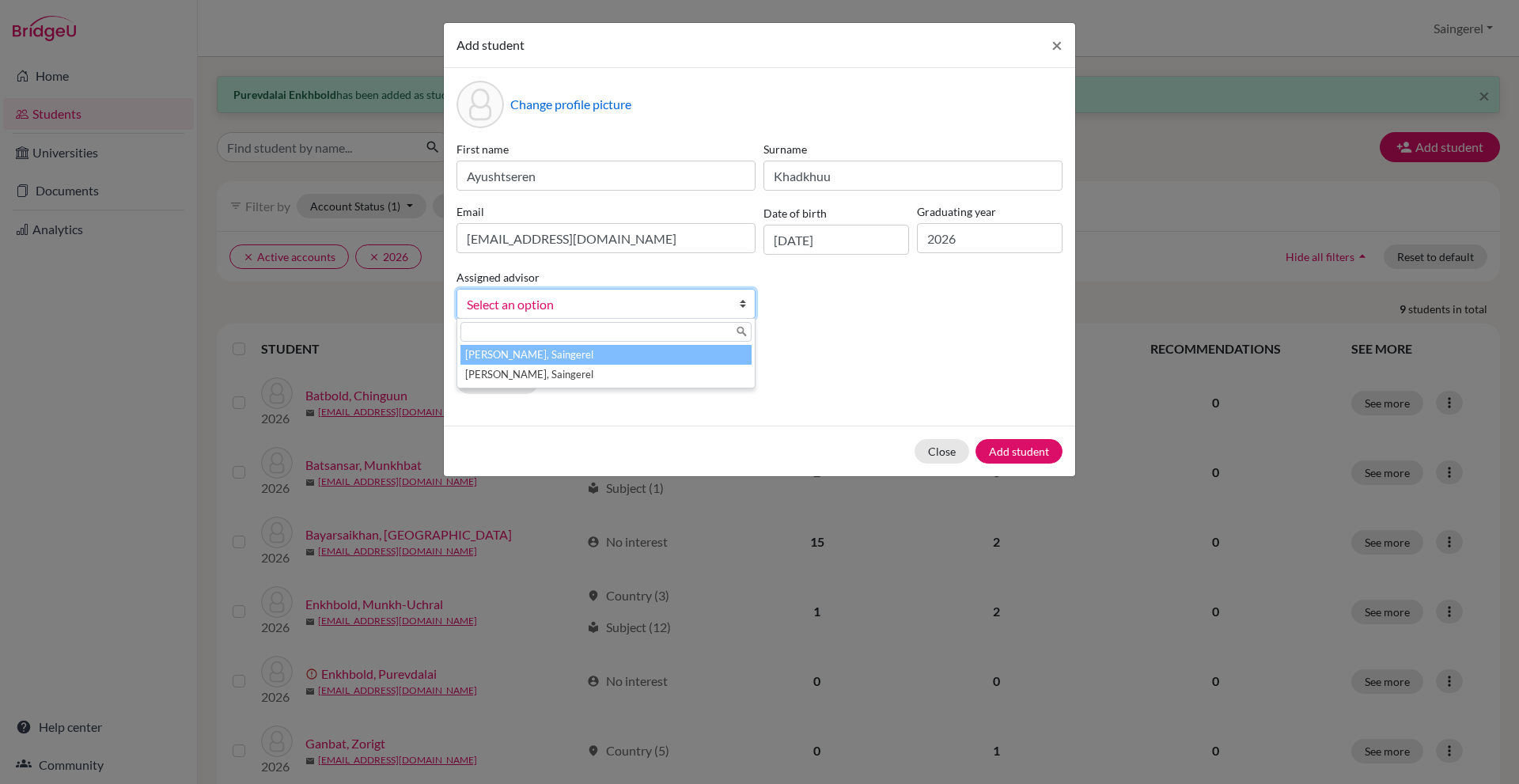
click at [564, 353] on li "[PERSON_NAME], Saingerel" at bounding box center [605, 354] width 291 height 19
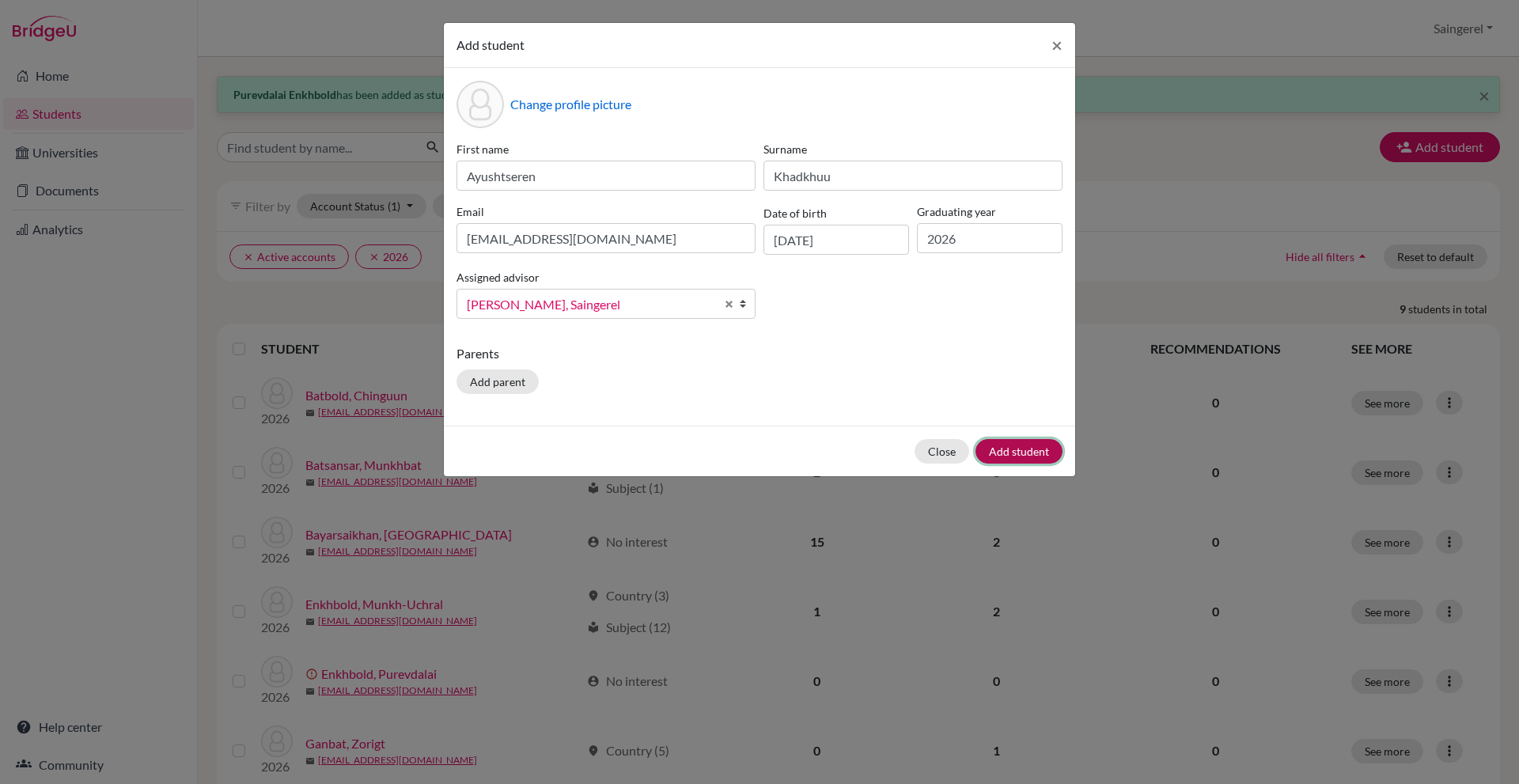
click at [1019, 452] on button "Add student" at bounding box center [1019, 451] width 87 height 25
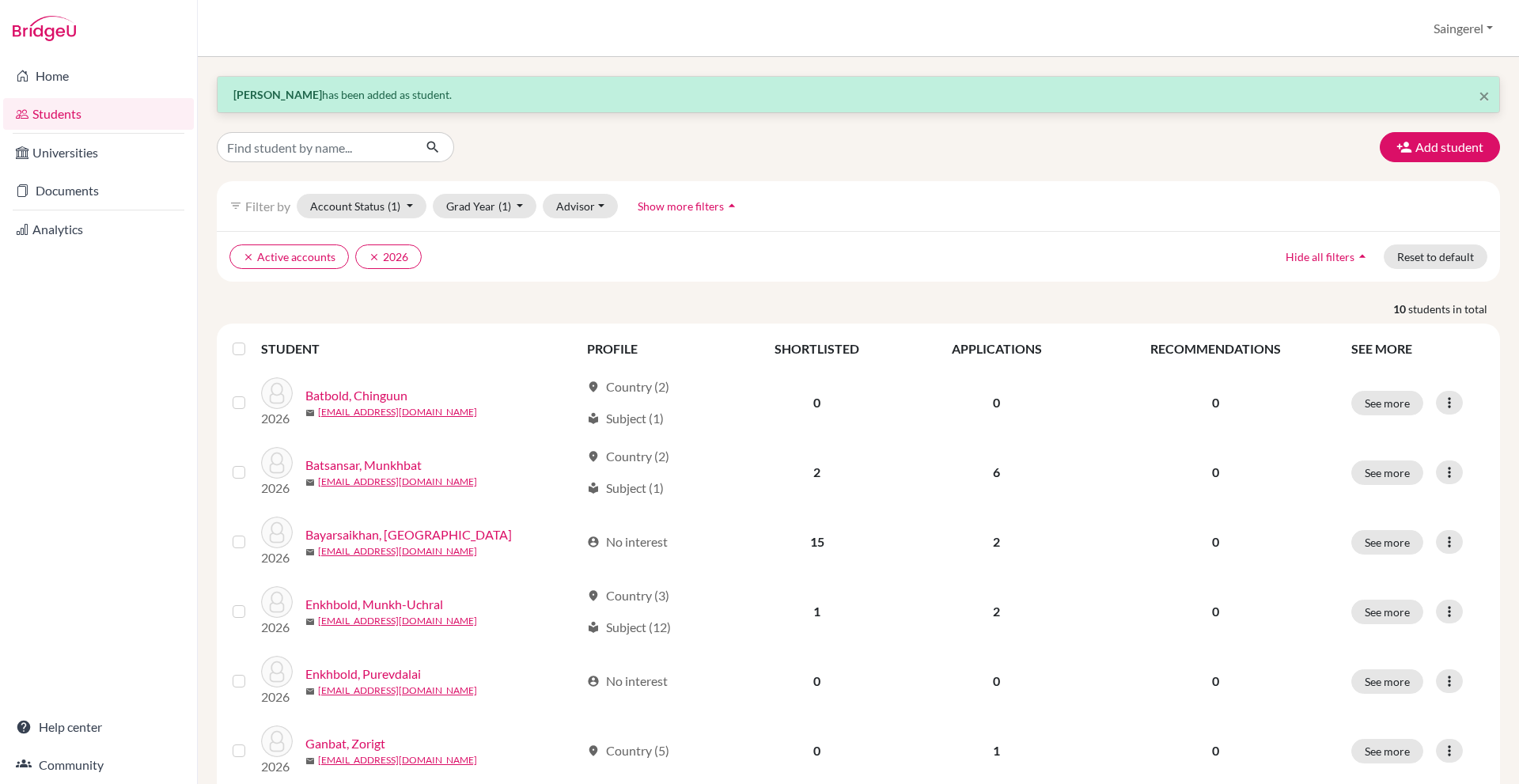
scroll to position [237, 0]
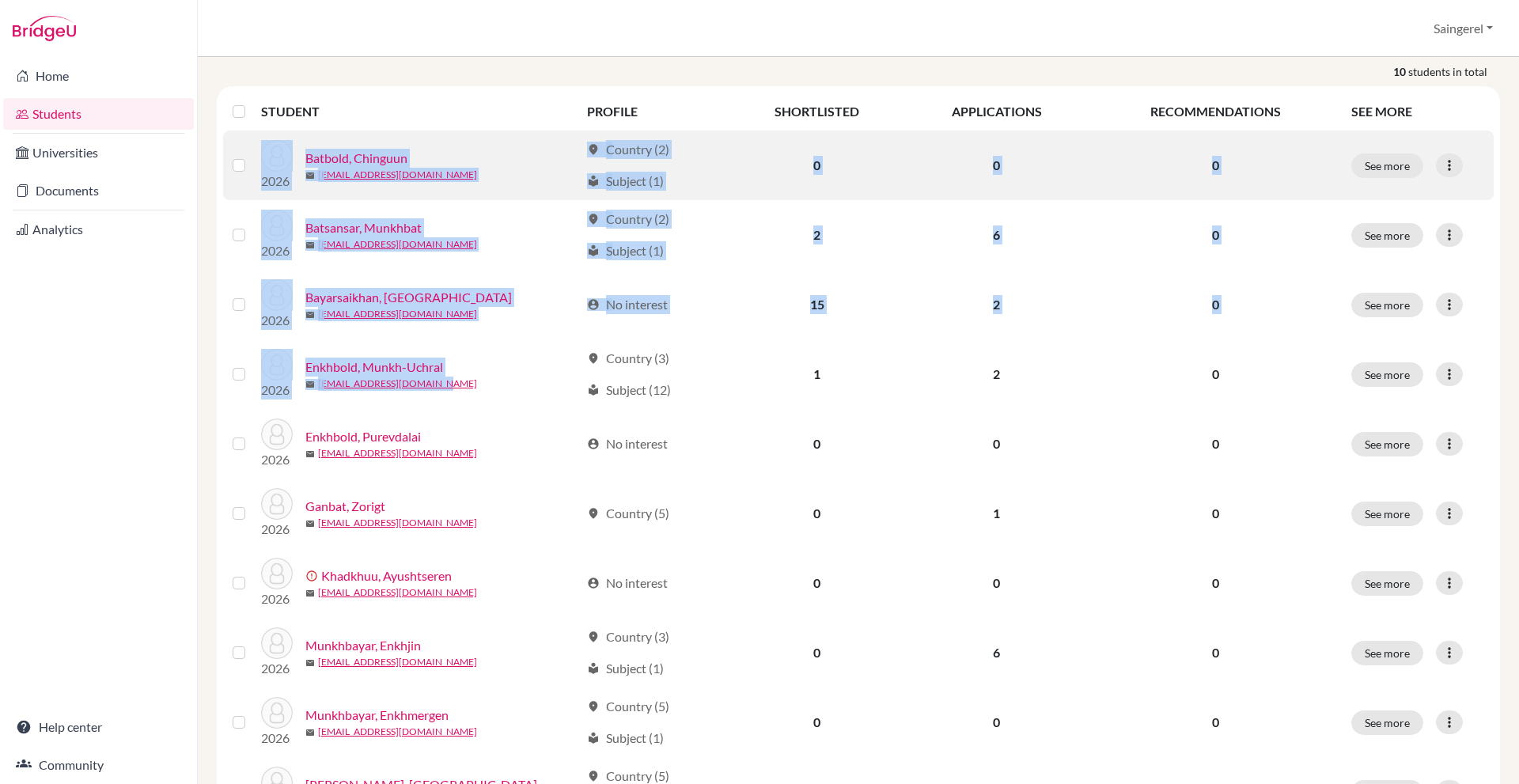
drag, startPoint x: 468, startPoint y: 383, endPoint x: 306, endPoint y: 136, distance: 295.4
click at [306, 136] on tbody "2026 Batbold, Chinguun mail [EMAIL_ADDRESS][DOMAIN_NAME] location_on Country (2…" at bounding box center [858, 478] width 1271 height 696
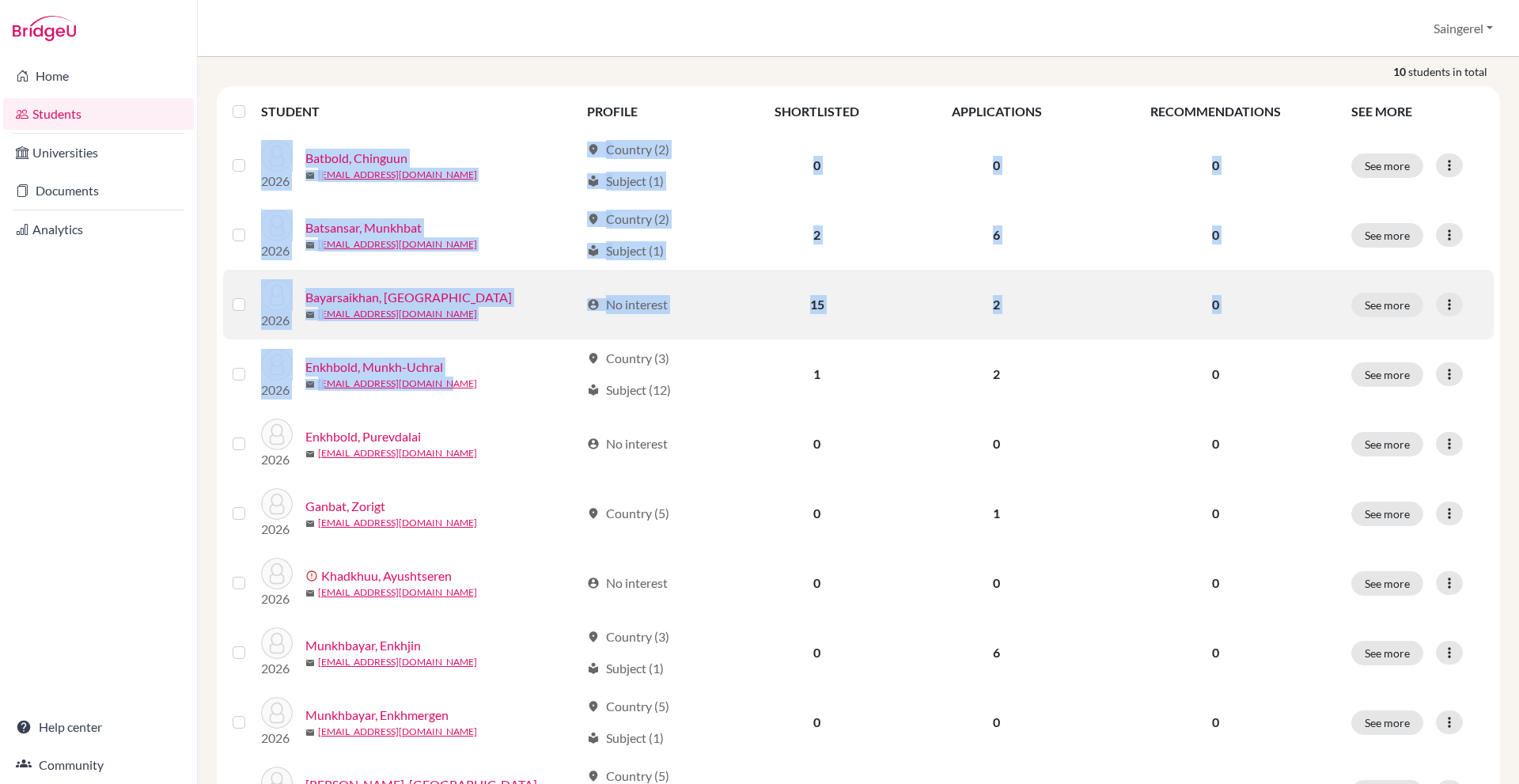
click at [468, 306] on div "Bayarsaikhan, [GEOGRAPHIC_DATA]" at bounding box center [442, 297] width 275 height 19
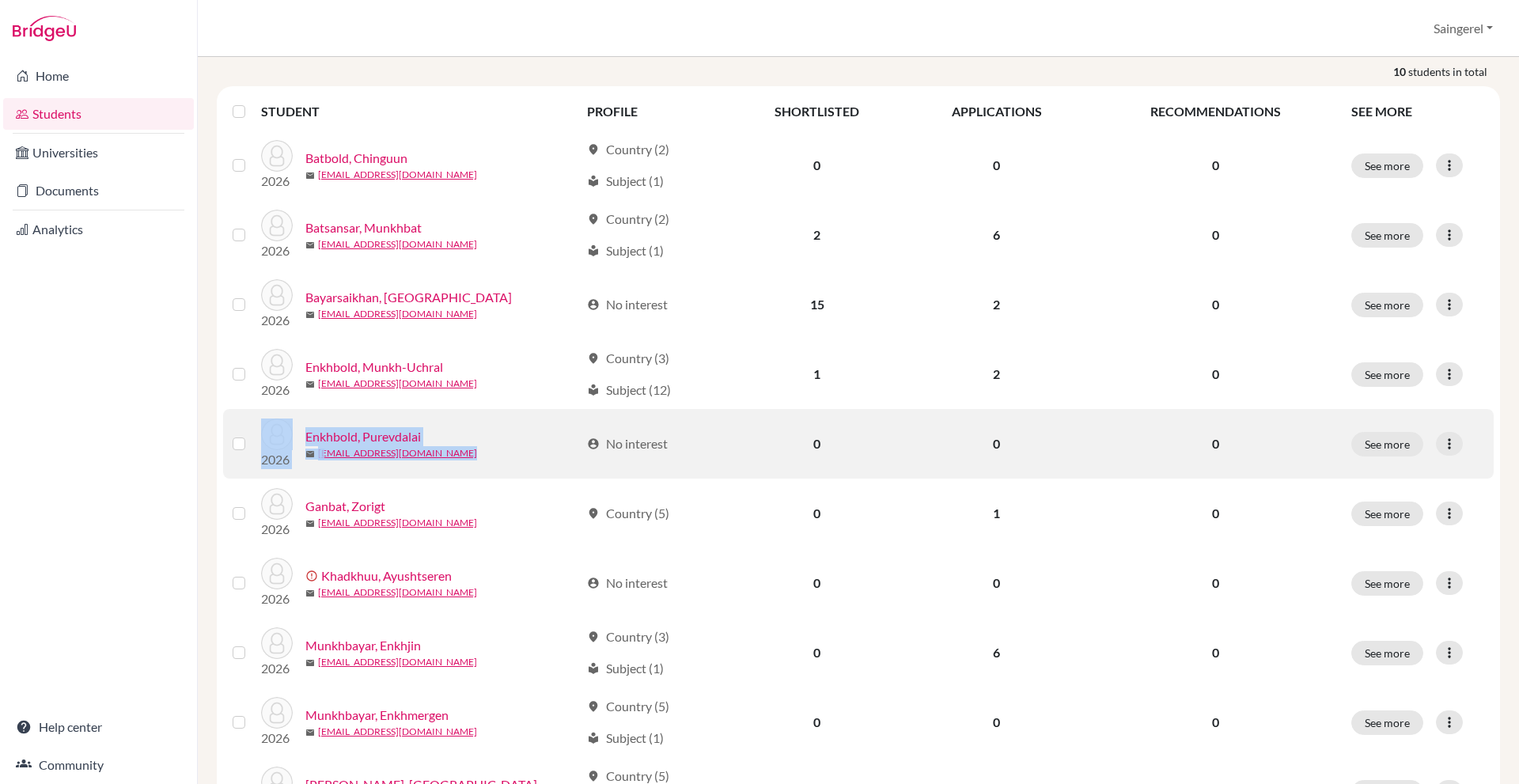
drag, startPoint x: 448, startPoint y: 444, endPoint x: 320, endPoint y: 420, distance: 130.2
click at [309, 420] on div "2026 Enkhbold, Purevdalai mail [EMAIL_ADDRESS][DOMAIN_NAME]" at bounding box center [415, 444] width 331 height 51
click at [570, 433] on div "Enkhbold, Purevdalai" at bounding box center [442, 436] width 275 height 19
click at [1218, 448] on p "0" at bounding box center [1215, 443] width 233 height 19
drag, startPoint x: 959, startPoint y: 451, endPoint x: 800, endPoint y: 452, distance: 159.0
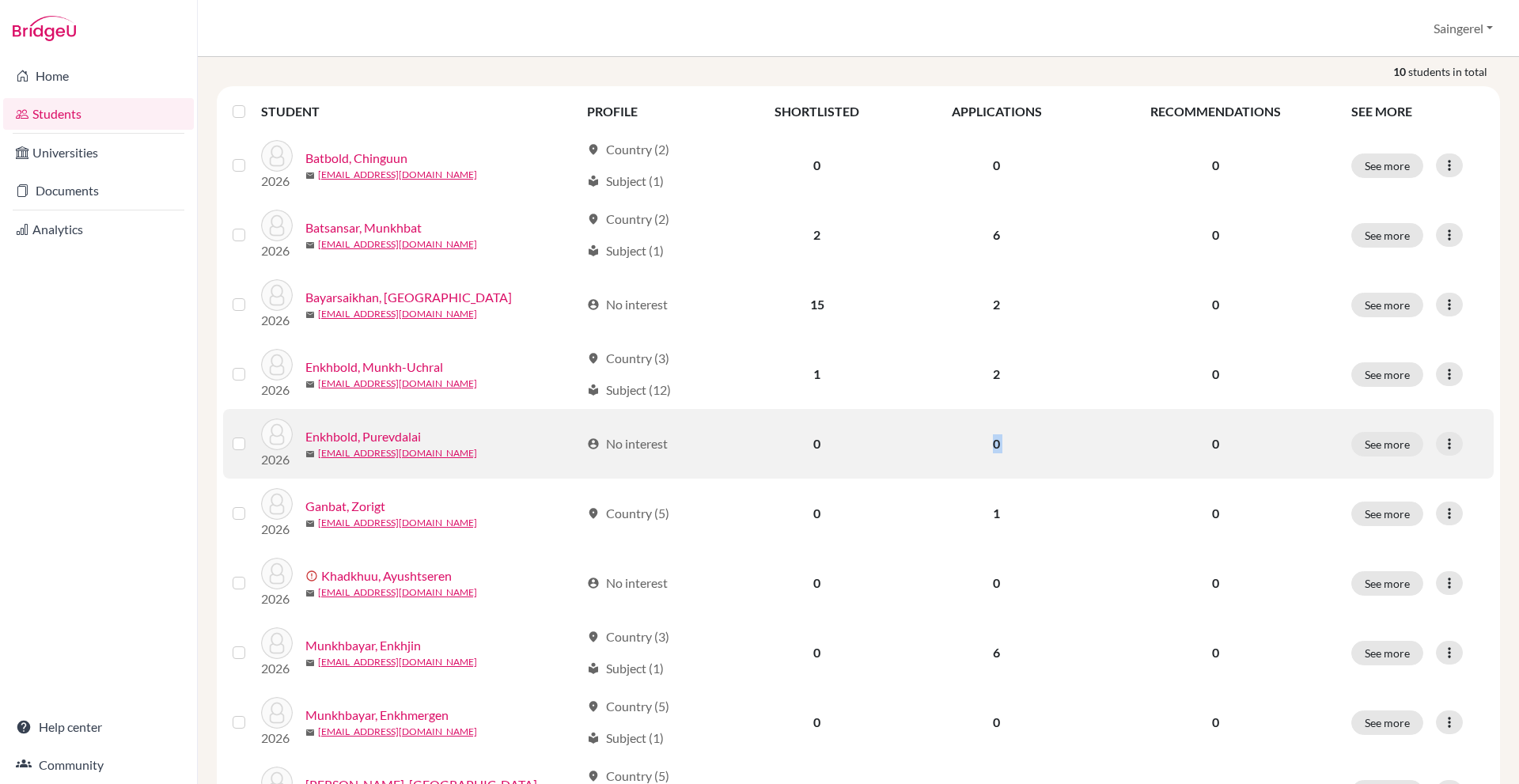
click at [800, 452] on tr "2026 Enkhbold, Purevdalai mail [EMAIL_ADDRESS][DOMAIN_NAME] account_circle No i…" at bounding box center [858, 444] width 1271 height 70
click at [765, 436] on td "0" at bounding box center [816, 444] width 175 height 70
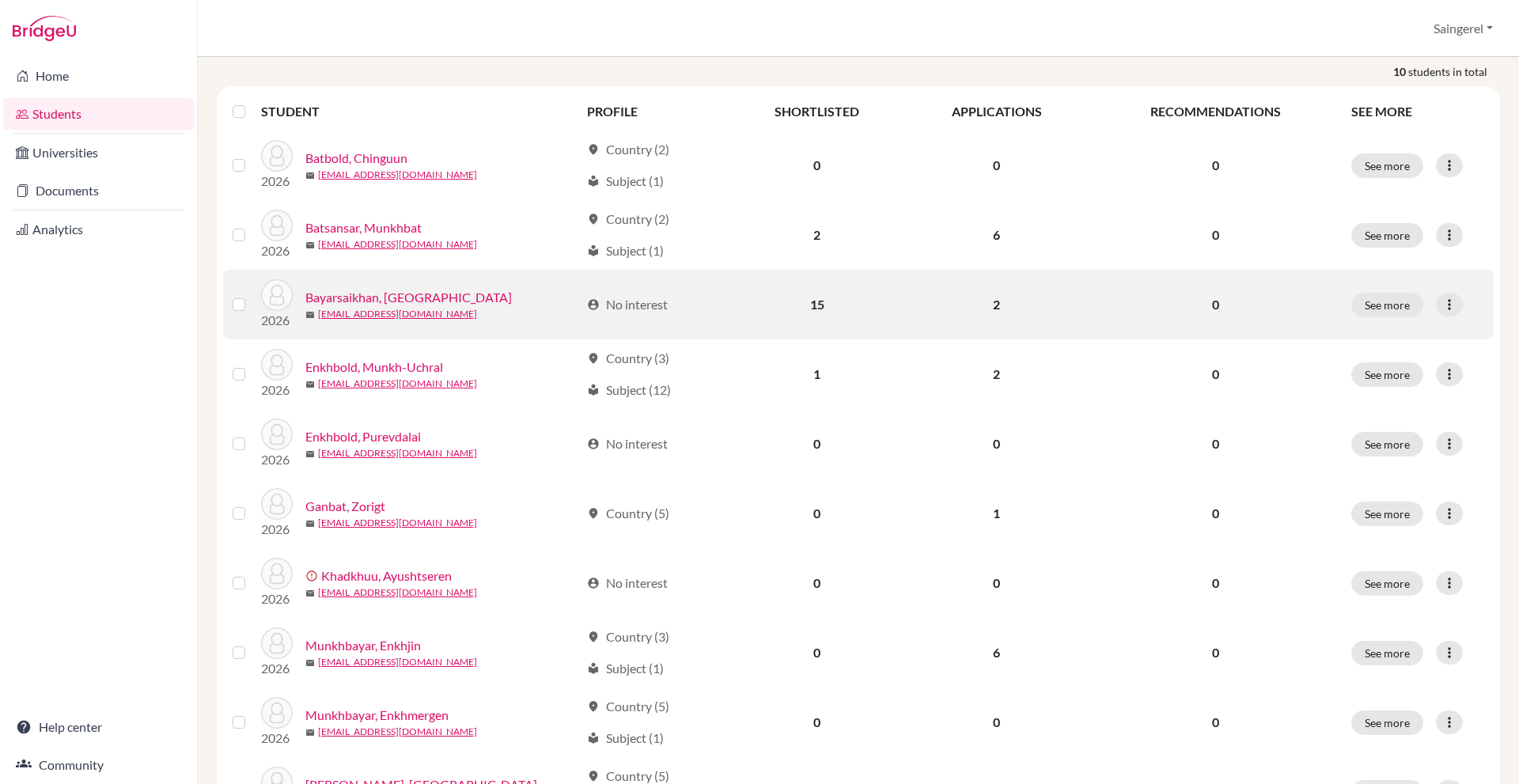
scroll to position [316, 0]
